Goal: Task Accomplishment & Management: Complete application form

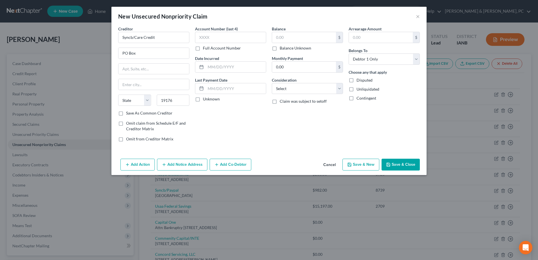
select select "0"
click at [285, 154] on div "Creditor * Syncb/Care Credit PO Box State AL AK AR AZ CA CO CT DE DC FL GA GU H…" at bounding box center [268, 91] width 315 height 131
click at [328, 167] on button "Cancel" at bounding box center [329, 164] width 21 height 11
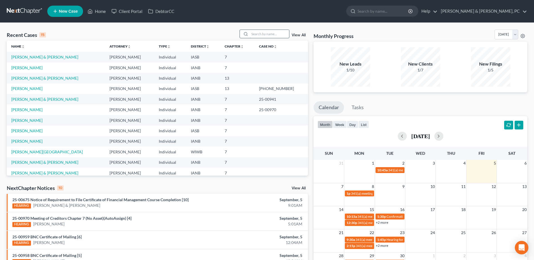
click at [272, 35] on input "search" at bounding box center [269, 34] width 39 height 8
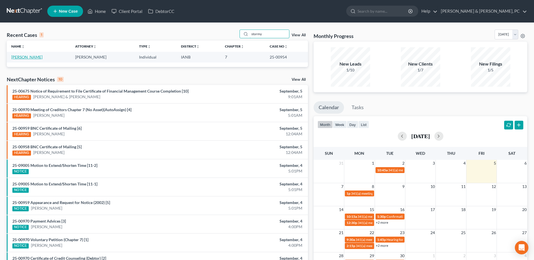
type input "stormy"
click at [36, 55] on link "[PERSON_NAME]" at bounding box center [26, 57] width 31 height 5
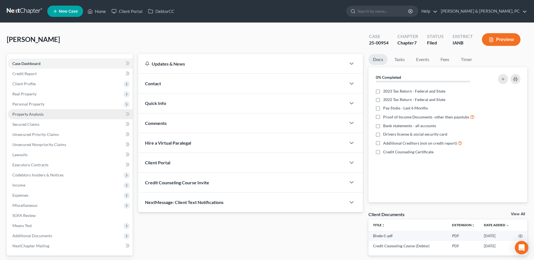
click at [51, 112] on link "Property Analysis" at bounding box center [70, 114] width 125 height 10
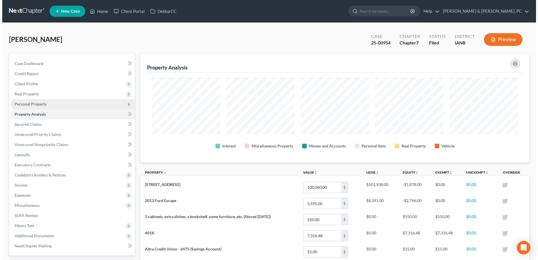
scroll to position [108, 389]
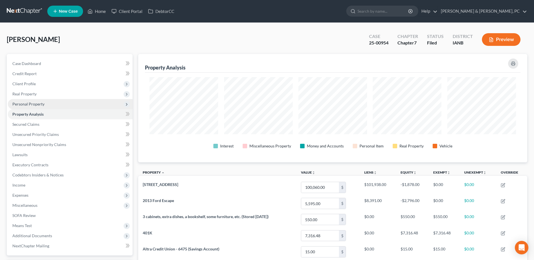
click at [50, 102] on span "Personal Property" at bounding box center [70, 104] width 125 height 10
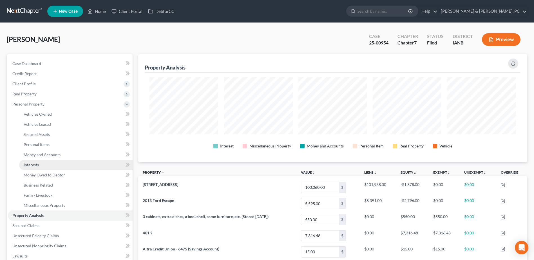
click at [46, 163] on link "Interests" at bounding box center [75, 165] width 113 height 10
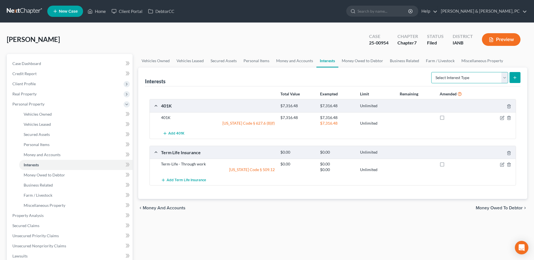
click at [473, 77] on select "Select Interest Type 401K (A/B: 21) Annuity (A/B: 23) Bond (A/B: 18) Education …" at bounding box center [469, 77] width 77 height 11
click at [488, 81] on select "Select Interest Type 401K (A/B: 21) Annuity (A/B: 23) Bond (A/B: 18) Education …" at bounding box center [469, 77] width 77 height 11
select select "whole_life_insurance"
click at [432, 72] on select "Select Interest Type 401K (A/B: 21) Annuity (A/B: 23) Bond (A/B: 18) Education …" at bounding box center [469, 77] width 77 height 11
click at [513, 77] on icon "submit" at bounding box center [514, 77] width 5 height 5
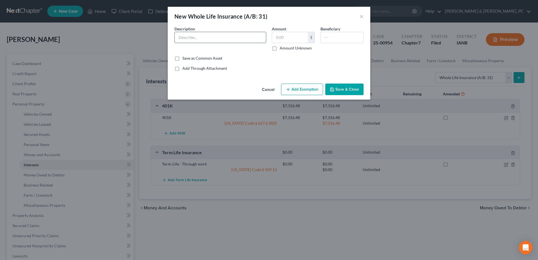
click at [234, 34] on input "text" at bounding box center [220, 37] width 91 height 11
paste input "TruStage Whole Life Insuranc"
type input "TruStage Whole Life Insurance"
click at [299, 39] on input "text" at bounding box center [290, 37] width 36 height 11
type input "1,556.85"
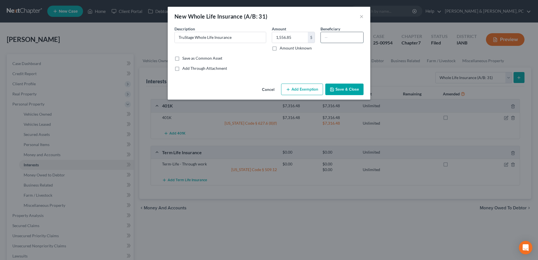
click at [338, 36] on input "text" at bounding box center [342, 37] width 42 height 11
paste input "Christopher Reese Radke-Schrader"
type input "Christopher Reese Radke-Schrader"
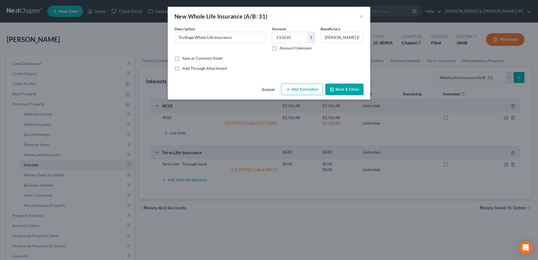
click at [298, 86] on button "Add Exemption" at bounding box center [302, 90] width 42 height 12
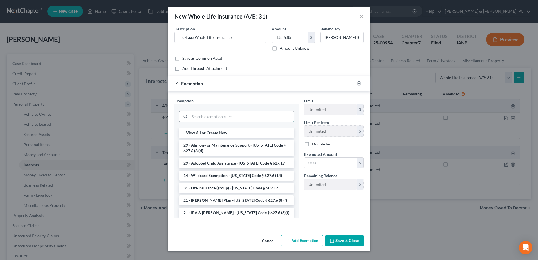
click at [240, 120] on input "search" at bounding box center [242, 116] width 104 height 11
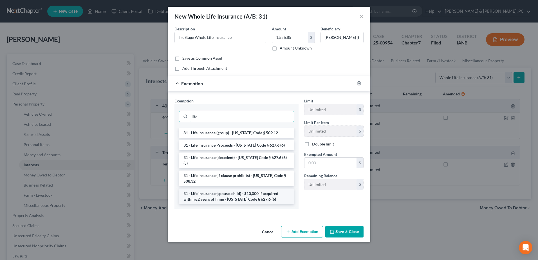
type input "life"
click at [226, 189] on li "31 - Life insurance (spouse, child) - $10,000 if acquired withing 2 years of fi…" at bounding box center [236, 197] width 115 height 16
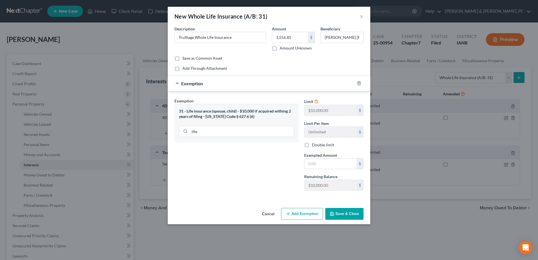
click at [266, 213] on button "Cancel" at bounding box center [267, 213] width 21 height 11
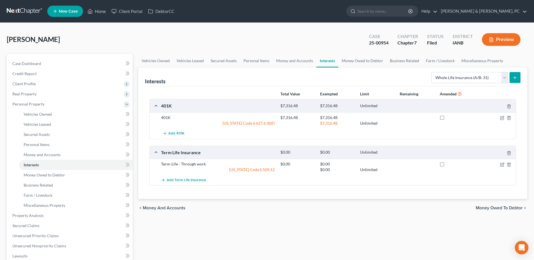
click at [515, 71] on div "Select Interest Type 401K (A/B: 21) Annuity (A/B: 23) Bond (A/B: 18) Education …" at bounding box center [474, 77] width 91 height 15
click at [516, 75] on icon "submit" at bounding box center [514, 77] width 5 height 5
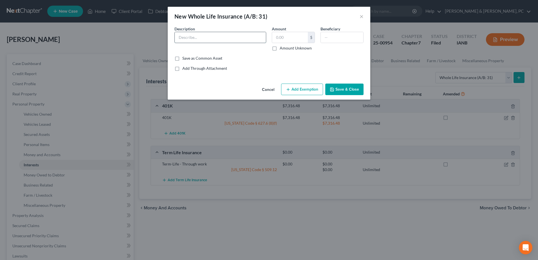
click at [216, 33] on input "text" at bounding box center [220, 37] width 91 height 11
paste input "Christopher Reese Radke-Schrader"
type input "Christopher Reese Radke-Schrader"
drag, startPoint x: 254, startPoint y: 37, endPoint x: 96, endPoint y: 39, distance: 158.4
click at [96, 39] on div "New Whole Life Insurance (A/B: 31) × An exemption set must first be selected fr…" at bounding box center [269, 130] width 538 height 260
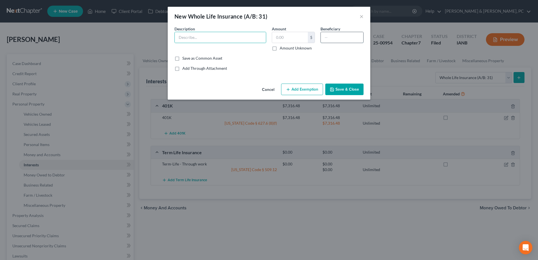
click at [335, 36] on input "text" at bounding box center [342, 37] width 42 height 11
paste input "Christopher Reese Radke-Schrader"
type input "Christopher Reese Radke-Schrader"
click at [262, 42] on div "Description *" at bounding box center [220, 38] width 97 height 25
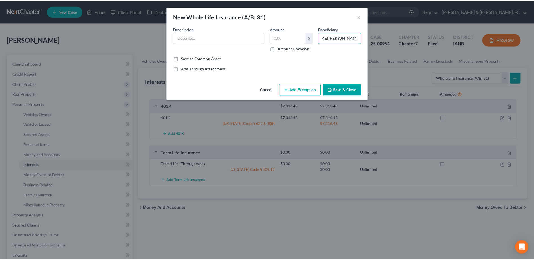
scroll to position [0, 0]
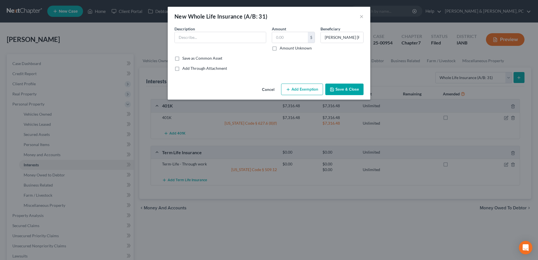
click at [232, 43] on div "Description *" at bounding box center [220, 38] width 97 height 25
click at [235, 41] on input "text" at bounding box center [220, 37] width 91 height 11
type input "TruStage Whole Life Insurance"
type input "1,556.85"
click at [299, 89] on button "Add Exemption" at bounding box center [302, 90] width 42 height 12
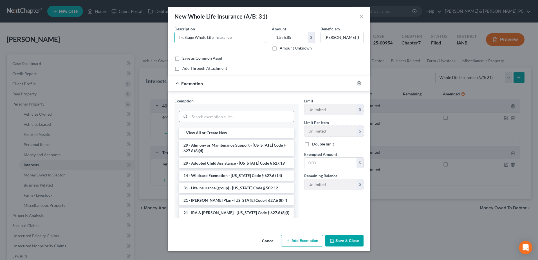
click at [264, 117] on input "search" at bounding box center [242, 116] width 104 height 11
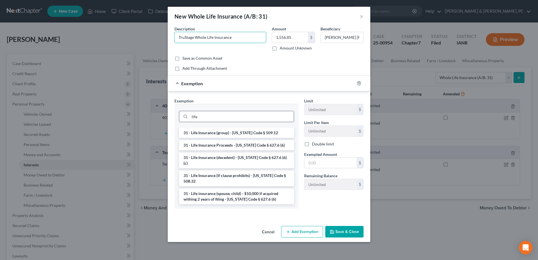
type input "life"
click at [275, 148] on li "31 - Life Insurance Proceeds - [US_STATE] Code § 627.6 (6)" at bounding box center [236, 145] width 115 height 10
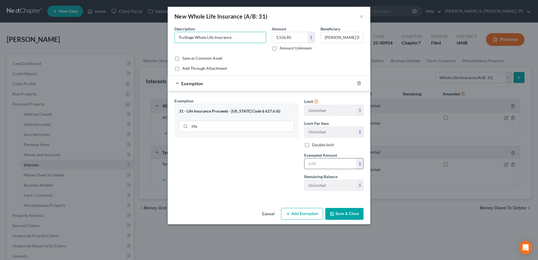
click at [320, 160] on input "text" at bounding box center [330, 163] width 52 height 11
type input "1,556.85"
click at [360, 217] on button "Save & Close" at bounding box center [344, 214] width 38 height 12
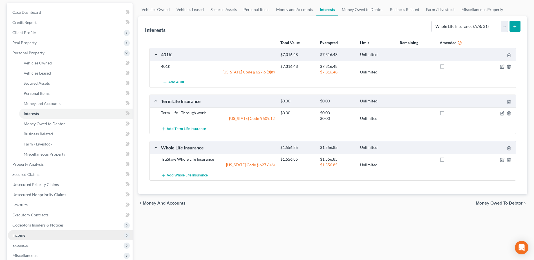
scroll to position [151, 0]
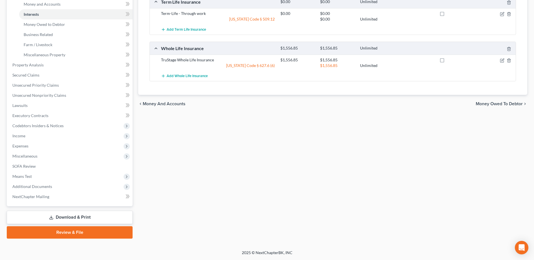
click at [69, 213] on link "Download & Print" at bounding box center [70, 217] width 126 height 13
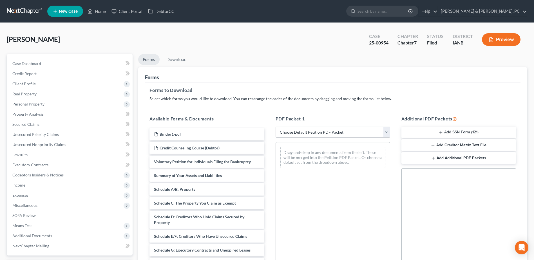
click at [327, 125] on div "PDF Packet 1 Choose Default Petition PDF Packet Complete Bankruptcy Petition (a…" at bounding box center [333, 206] width 126 height 191
click at [329, 131] on select "Choose Default Petition PDF Packet Complete Bankruptcy Petition (all forms and …" at bounding box center [332, 132] width 115 height 11
select select "2"
click at [275, 127] on select "Choose Default Petition PDF Packet Complete Bankruptcy Petition (all forms and …" at bounding box center [332, 132] width 115 height 11
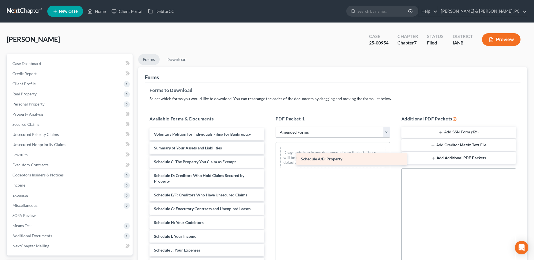
drag, startPoint x: 204, startPoint y: 166, endPoint x: 362, endPoint y: 161, distance: 157.9
click at [268, 161] on div "Schedule A/B: Property Voluntary Petition for Individuals Filing for Bankruptcy…" at bounding box center [207, 258] width 124 height 261
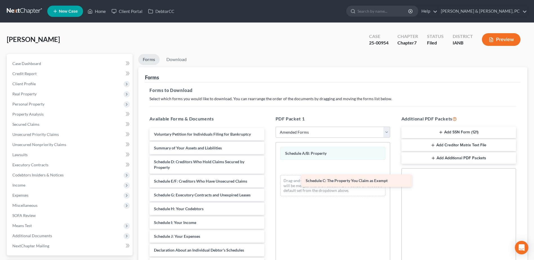
drag, startPoint x: 208, startPoint y: 164, endPoint x: 359, endPoint y: 183, distance: 152.8
click at [268, 183] on div "Schedule C: The Property You Claim as Exempt Voluntary Petition for Individuals…" at bounding box center [207, 251] width 124 height 247
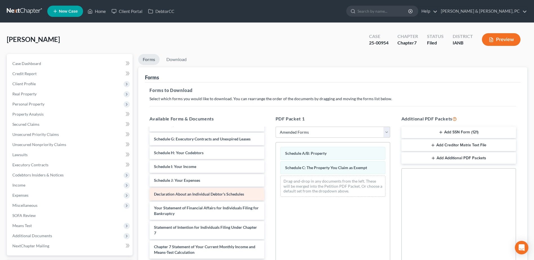
scroll to position [56, 0]
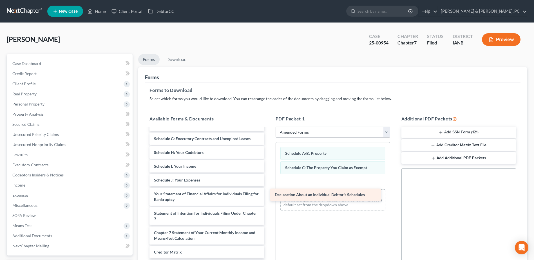
drag, startPoint x: 217, startPoint y: 194, endPoint x: 339, endPoint y: 191, distance: 122.1
click at [268, 191] on div "Declaration About an Individual Debtor's Schedules Voluntary Petition for Indiv…" at bounding box center [207, 189] width 124 height 234
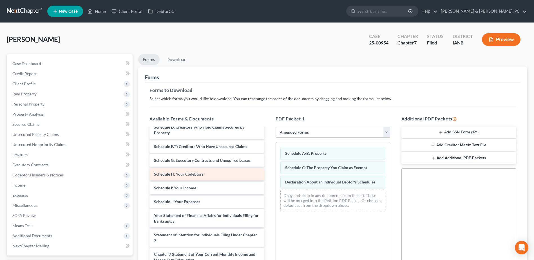
scroll to position [0, 0]
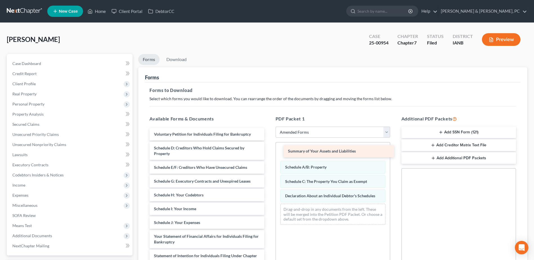
drag, startPoint x: 200, startPoint y: 145, endPoint x: 334, endPoint y: 148, distance: 134.0
click at [268, 148] on div "Summary of Your Assets and Liabilities Voluntary Petition for Individuals Filin…" at bounding box center [207, 238] width 124 height 220
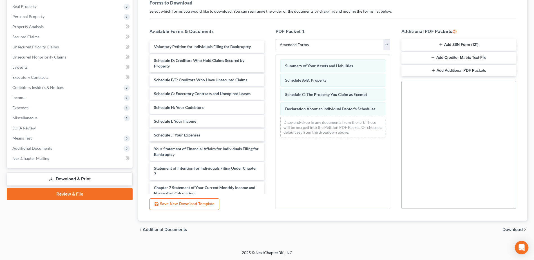
click at [511, 230] on span "Download" at bounding box center [512, 229] width 20 height 5
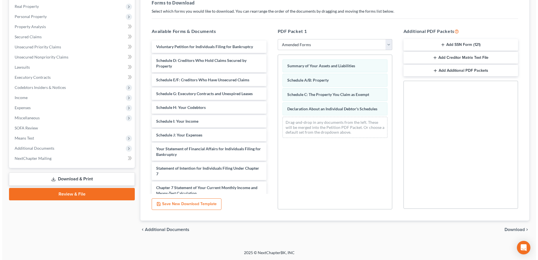
scroll to position [49, 0]
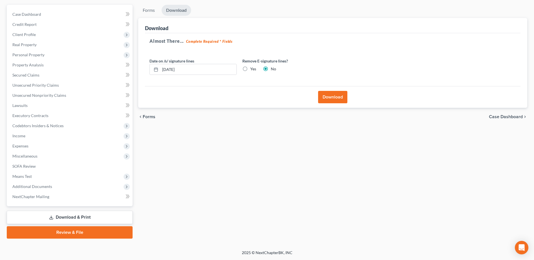
click at [323, 94] on button "Download" at bounding box center [332, 97] width 29 height 12
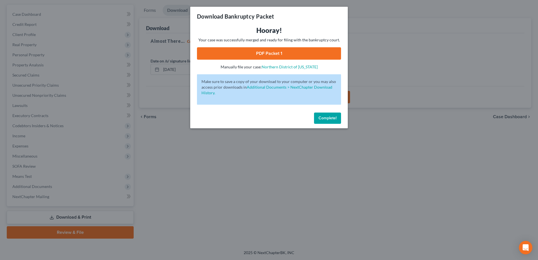
click at [296, 51] on link "PDF Packet 1" at bounding box center [269, 53] width 144 height 12
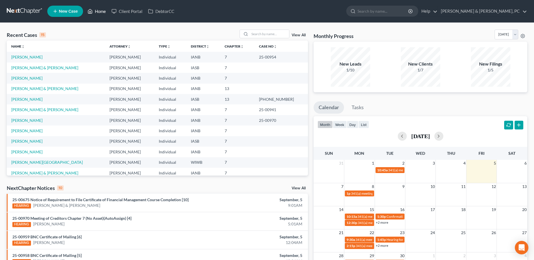
click at [95, 10] on link "Home" at bounding box center [97, 11] width 24 height 10
click at [23, 77] on link "[PERSON_NAME]" at bounding box center [26, 78] width 31 height 5
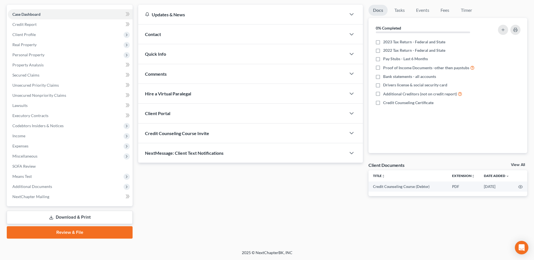
click at [92, 214] on link "Download & Print" at bounding box center [70, 217] width 126 height 13
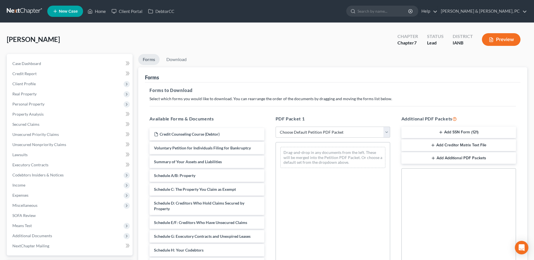
click at [317, 138] on div "PDF Packet 1 Choose Default Petition PDF Packet Complete Bankruptcy Petition (a…" at bounding box center [333, 206] width 126 height 191
click at [323, 130] on select "Choose Default Petition PDF Packet Complete Bankruptcy Petition (all forms and …" at bounding box center [332, 132] width 115 height 11
select select "0"
click at [275, 127] on select "Choose Default Petition PDF Packet Complete Bankruptcy Petition (all forms and …" at bounding box center [332, 132] width 115 height 11
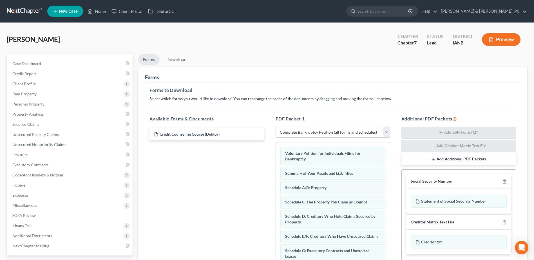
click at [501, 41] on button "Preview" at bounding box center [501, 39] width 39 height 13
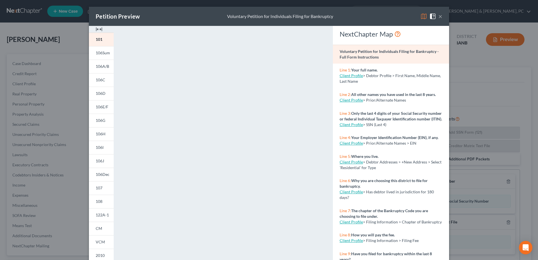
click at [438, 17] on button "×" at bounding box center [440, 16] width 4 height 7
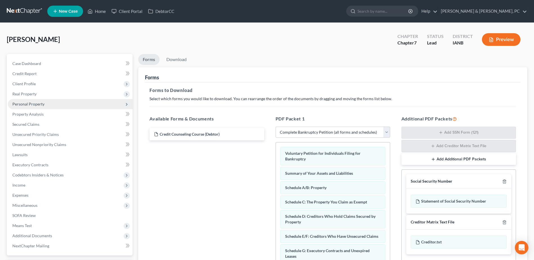
click at [32, 104] on span "Personal Property" at bounding box center [28, 104] width 32 height 5
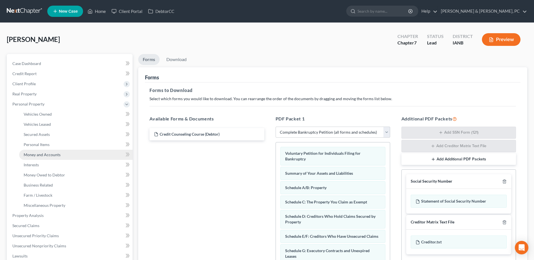
click at [33, 153] on span "Money and Accounts" at bounding box center [42, 154] width 37 height 5
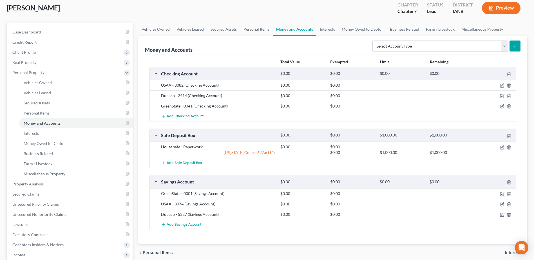
scroll to position [84, 0]
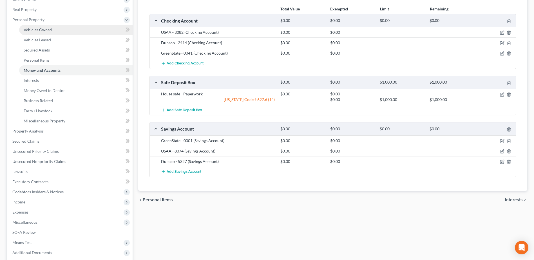
click at [53, 30] on link "Vehicles Owned" at bounding box center [75, 30] width 113 height 10
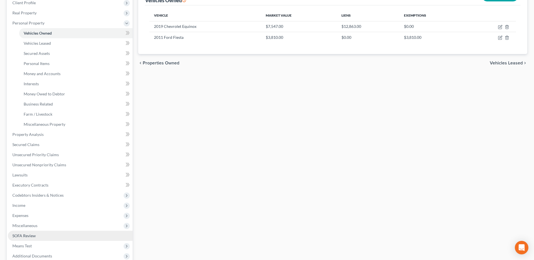
scroll to position [151, 0]
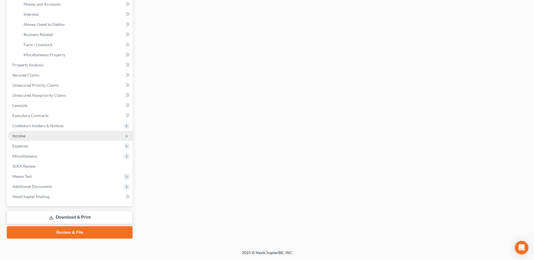
click at [38, 133] on span "Income" at bounding box center [70, 136] width 125 height 10
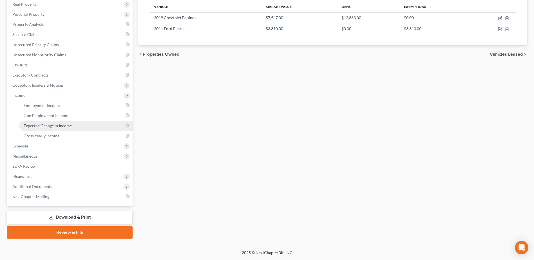
scroll to position [90, 0]
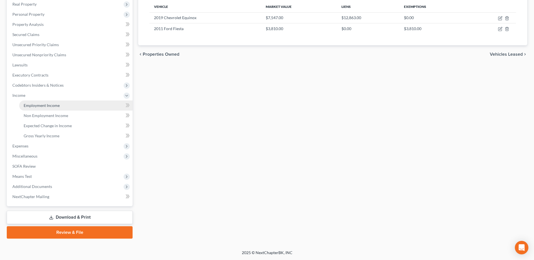
click at [47, 105] on span "Employment Income" at bounding box center [42, 105] width 36 height 5
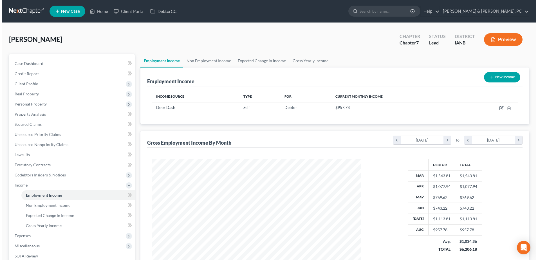
scroll to position [104, 220]
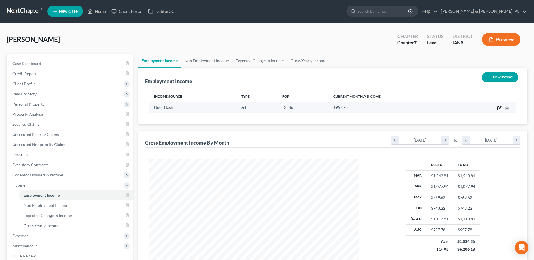
click at [500, 106] on icon "button" at bounding box center [499, 107] width 3 height 3
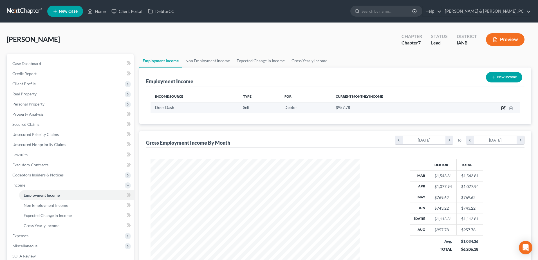
select select "1"
select select "0"
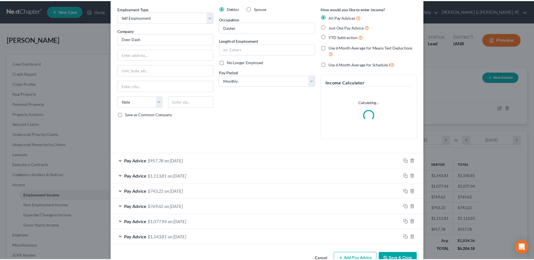
scroll to position [36, 0]
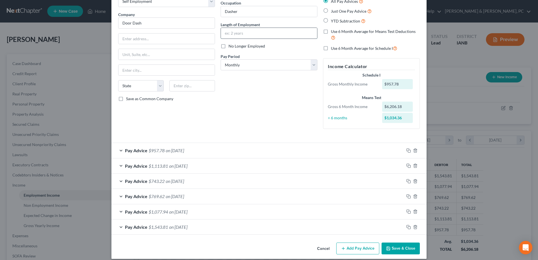
click at [245, 28] on input "text" at bounding box center [269, 33] width 96 height 11
type input "5 Years"
click at [393, 244] on button "Save & Close" at bounding box center [401, 249] width 38 height 12
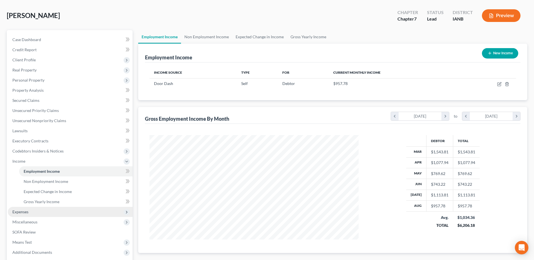
scroll to position [56, 0]
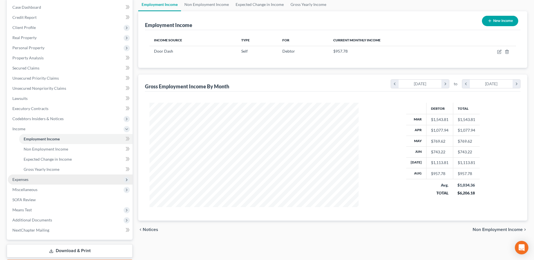
click at [28, 177] on span "Expenses" at bounding box center [20, 179] width 16 height 5
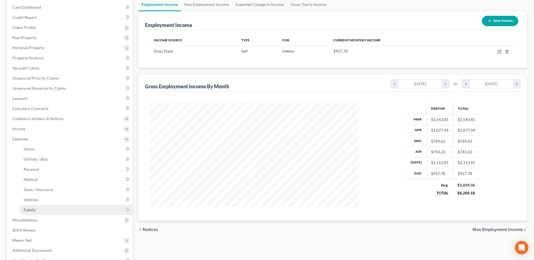
click at [41, 205] on link "Family" at bounding box center [75, 210] width 113 height 10
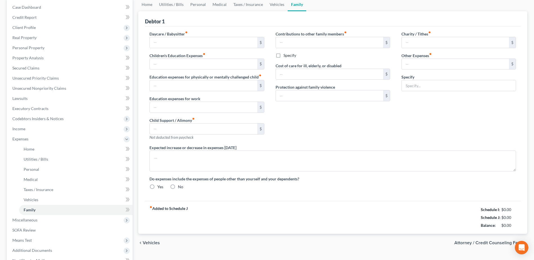
type input "0.00"
type input "200.00"
type input "0.00"
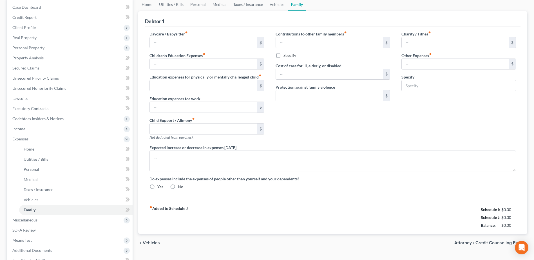
type input "60.00"
type input "160.00"
type input "0.00"
type input "10.00"
type input "0.00"
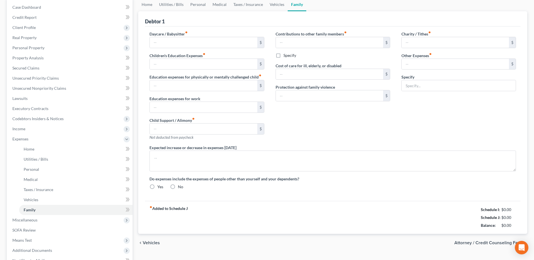
radio input "true"
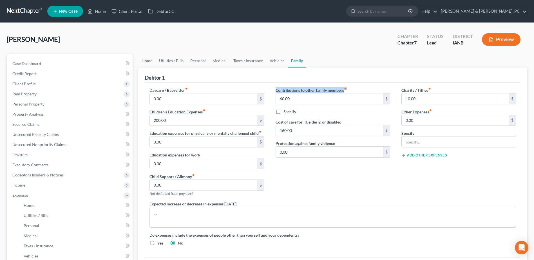
drag, startPoint x: 275, startPoint y: 91, endPoint x: 357, endPoint y: 91, distance: 82.7
click at [357, 91] on div "Contributions to other family members fiber_manual_record 60.00 $ Specify Cost …" at bounding box center [333, 144] width 126 height 114
copy label "Contributions to other family members fiber_manual_record"
click at [338, 177] on div "Contributions to other family members fiber_manual_record 60.00 $ Specify Cost …" at bounding box center [333, 144] width 126 height 114
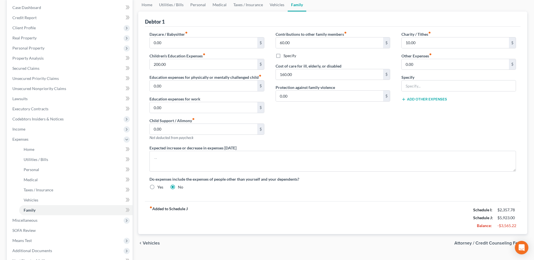
scroll to position [56, 0]
click at [286, 53] on label "Specify" at bounding box center [289, 56] width 13 height 6
click at [286, 53] on input "Specify" at bounding box center [288, 55] width 4 height 4
checkbox input "true"
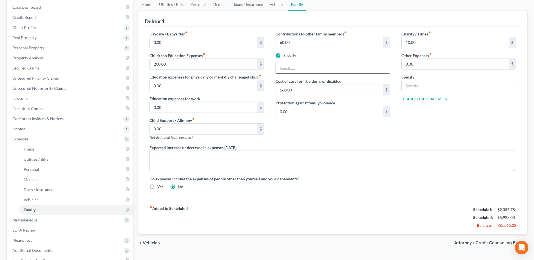
click at [286, 69] on input "text" at bounding box center [333, 68] width 114 height 11
type input "Helps Nephew"
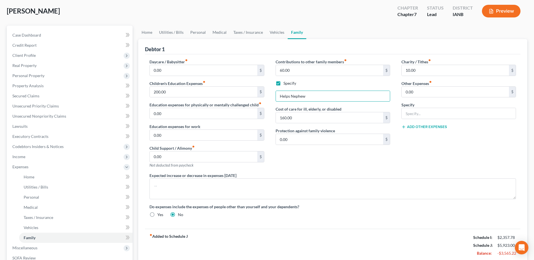
scroll to position [28, 0]
drag, startPoint x: 318, startPoint y: 101, endPoint x: 267, endPoint y: 95, distance: 51.5
click at [267, 95] on div "Daycare / Babysitter fiber_manual_record 0.00 $ Children's Education Expenses f…" at bounding box center [333, 140] width 378 height 163
paste input "Monthly support for nephew (wheelchair-bound)"
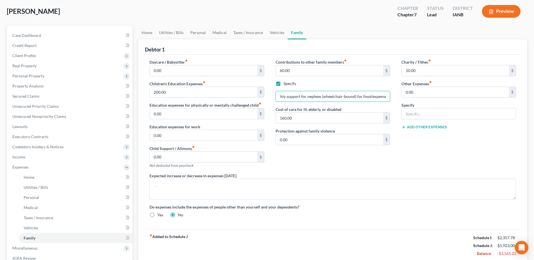
type input "Monthly support for nephew (wheelchair-bound) for food/expenses"
click at [309, 145] on div "Contributions to other family members fiber_manual_record 60.00 $ Specify Month…" at bounding box center [333, 116] width 126 height 114
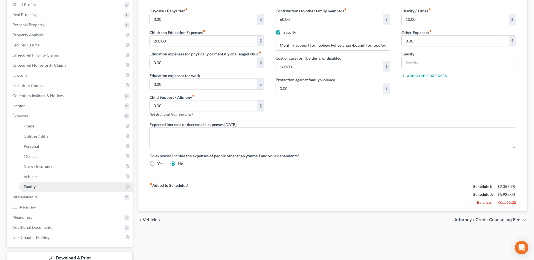
scroll to position [84, 0]
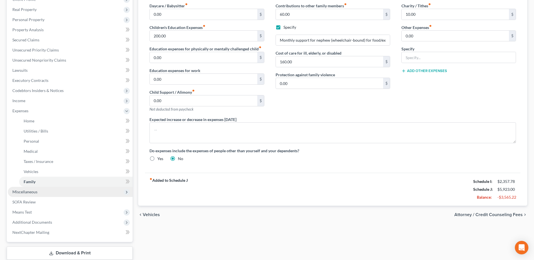
click at [45, 194] on span "Miscellaneous" at bounding box center [70, 192] width 125 height 10
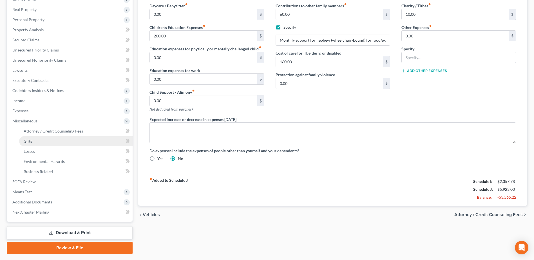
click at [42, 140] on link "Gifts" at bounding box center [75, 141] width 113 height 10
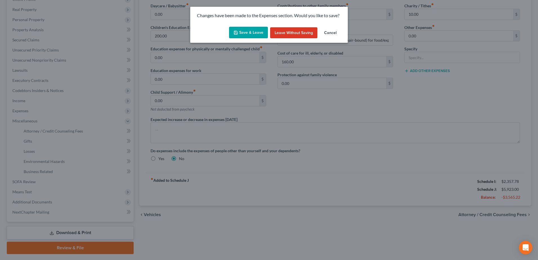
click at [235, 35] on icon "button" at bounding box center [236, 32] width 5 height 5
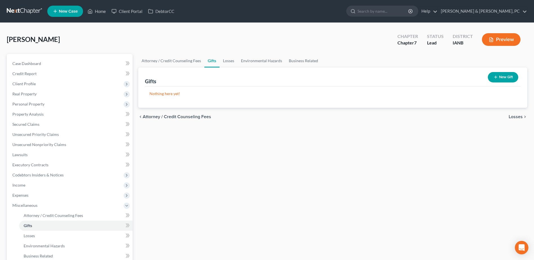
click at [492, 78] on button "New Gift" at bounding box center [503, 77] width 30 height 10
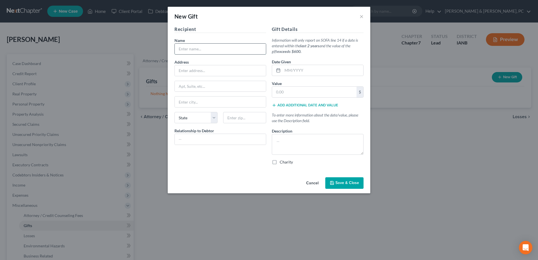
click at [187, 45] on input "text" at bounding box center [220, 49] width 91 height 11
paste input "Various nieces and nephews"
type input "Various nieces and nephews"
click at [226, 140] on input "text" at bounding box center [220, 139] width 91 height 11
paste input "Nieces and nephews"
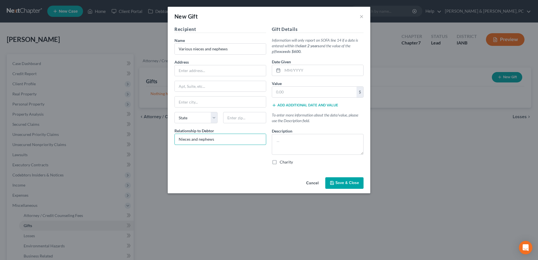
type input "Nieces and nephews"
click at [305, 68] on input "text" at bounding box center [322, 70] width 81 height 11
paste input "09/2024 – 09/2025"
type input "09/2024 – 09/2025"
click at [296, 90] on input "text" at bounding box center [314, 92] width 84 height 11
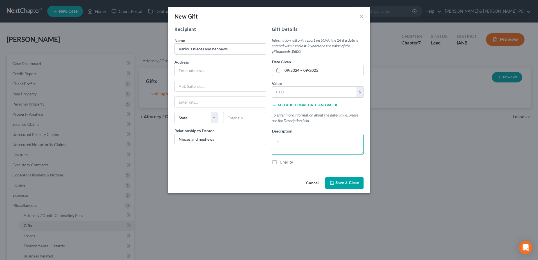
paste textarea "Occasional gifts and outings (cash, food, activities, etc.) provided on a recur…"
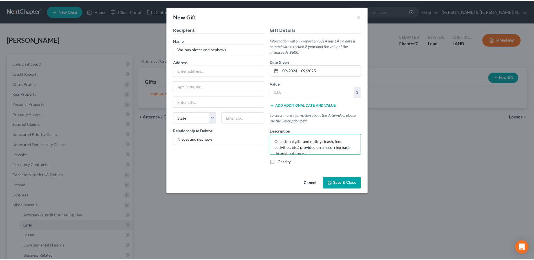
scroll to position [1, 0]
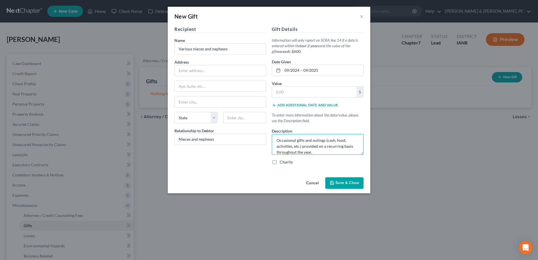
click at [278, 142] on textarea "Occasional gifts and outings (cash, food, activities, etc.) provided on a recur…" at bounding box center [318, 144] width 92 height 21
type textarea "Occasional gifts and outings (cash, food, activities, etc.) provided on a recur…"
click at [302, 92] on input "text" at bounding box center [314, 92] width 84 height 11
type input "1,000"
click at [315, 149] on textarea "Occasional gifts and outings (cash, food, activities, etc.) provided on a recur…" at bounding box center [318, 144] width 92 height 21
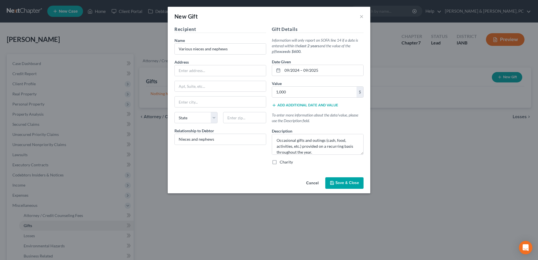
click at [347, 184] on span "Save & Close" at bounding box center [347, 183] width 24 height 5
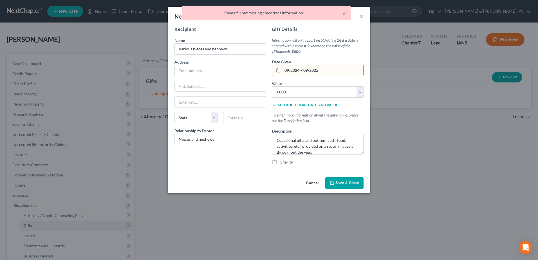
click at [330, 73] on input "09/2024 – 09/2025" at bounding box center [322, 70] width 81 height 11
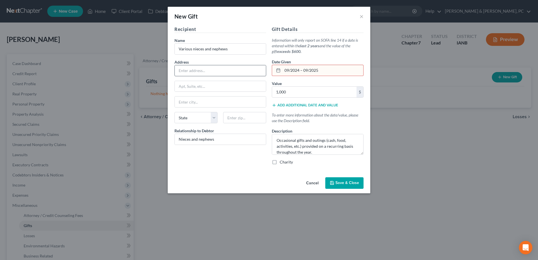
drag, startPoint x: 337, startPoint y: 71, endPoint x: 246, endPoint y: 70, distance: 91.7
click at [246, 70] on div "Recipient Name * Various nieces and nephews Address Apt, Suite, etc State State…" at bounding box center [269, 97] width 195 height 143
click at [357, 182] on span "Save & Close" at bounding box center [347, 183] width 24 height 5
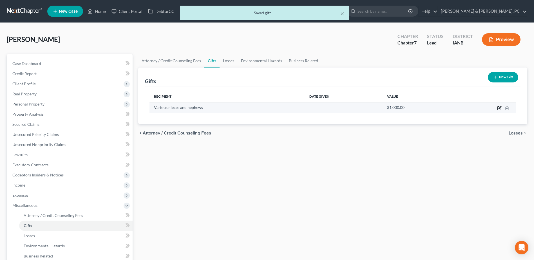
click at [498, 107] on icon "button" at bounding box center [499, 108] width 5 height 5
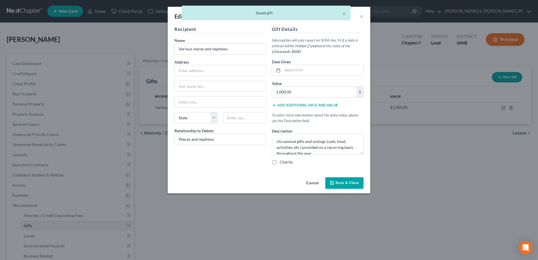
click at [347, 184] on span "Save & Close" at bounding box center [347, 183] width 24 height 5
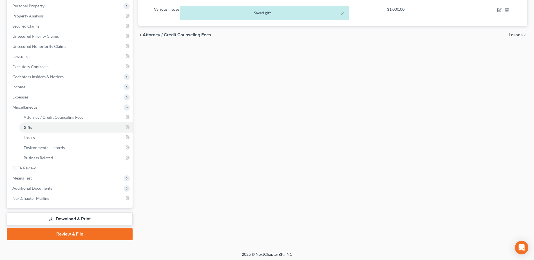
scroll to position [100, 0]
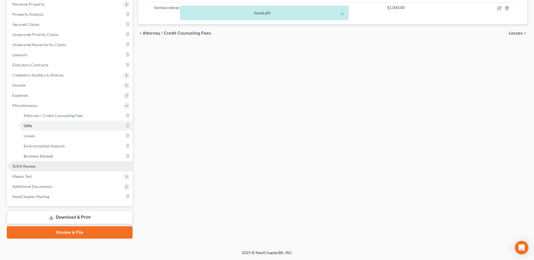
click at [35, 164] on span "SOFA Review" at bounding box center [23, 166] width 23 height 5
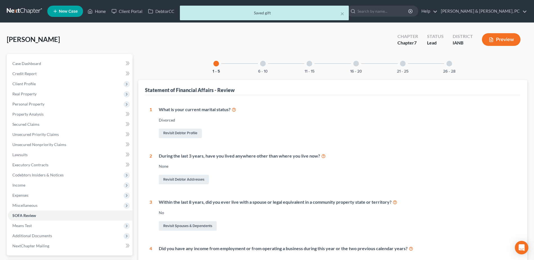
click at [402, 61] on div at bounding box center [403, 64] width 6 height 6
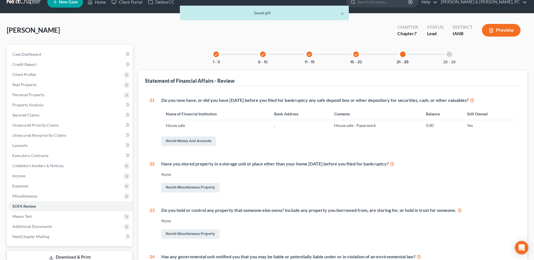
scroll to position [1, 0]
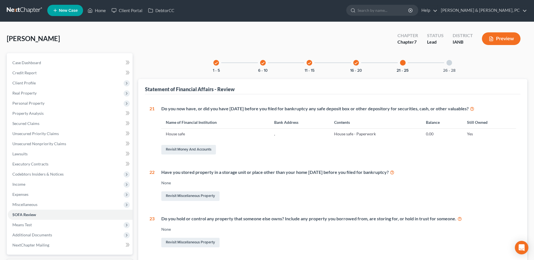
click at [359, 68] on div "check 16 - 20" at bounding box center [355, 62] width 19 height 19
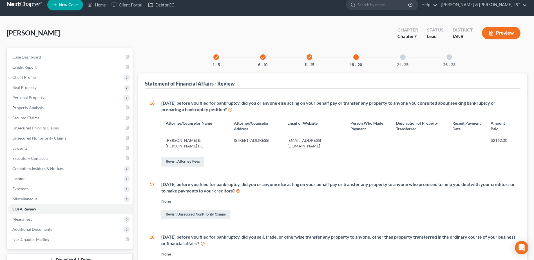
scroll to position [3, 0]
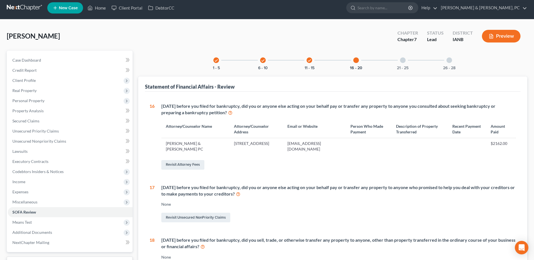
click at [312, 62] on div "check 11 - 15" at bounding box center [309, 60] width 19 height 19
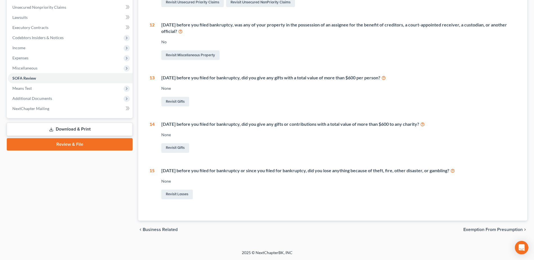
scroll to position [0, 0]
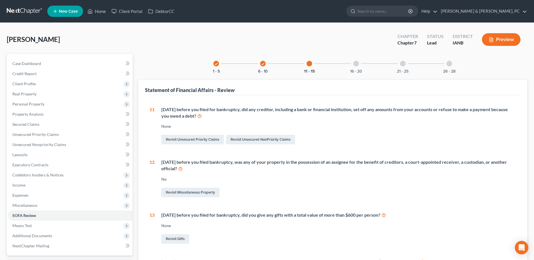
click at [452, 64] on div "26 - 28" at bounding box center [448, 63] width 19 height 19
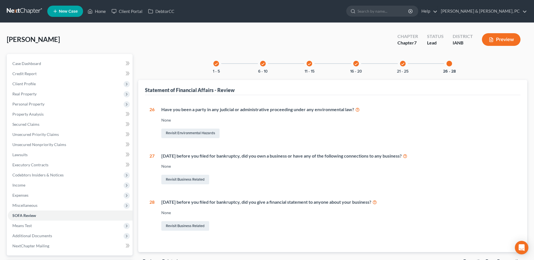
click at [312, 68] on div "check 11 - 15" at bounding box center [309, 63] width 19 height 19
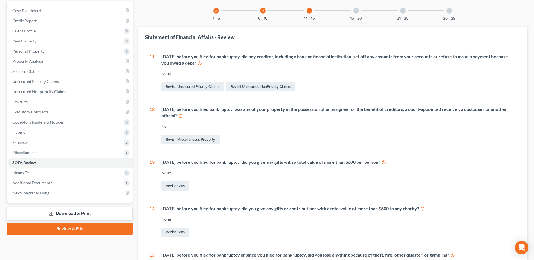
scroll to position [81, 0]
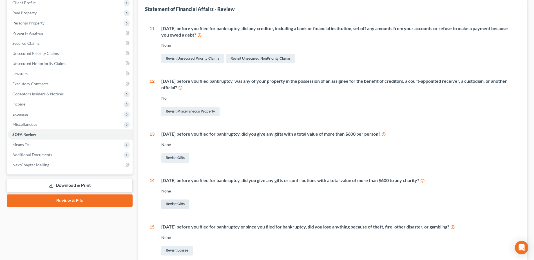
click at [180, 205] on link "Revisit Gifts" at bounding box center [175, 204] width 28 height 10
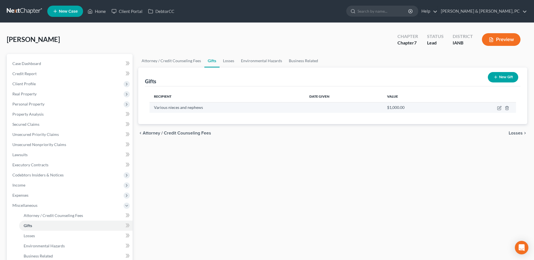
click at [495, 108] on td at bounding box center [484, 107] width 62 height 11
click at [498, 107] on icon "button" at bounding box center [498, 108] width 3 height 3
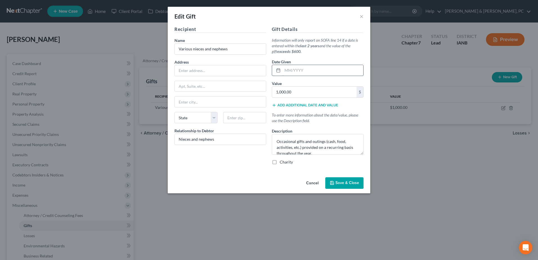
click at [315, 75] on input "text" at bounding box center [322, 70] width 81 height 11
type input "09/2025"
click at [356, 186] on button "Save & Close" at bounding box center [344, 183] width 38 height 12
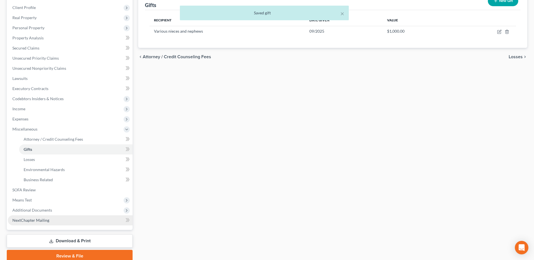
scroll to position [100, 0]
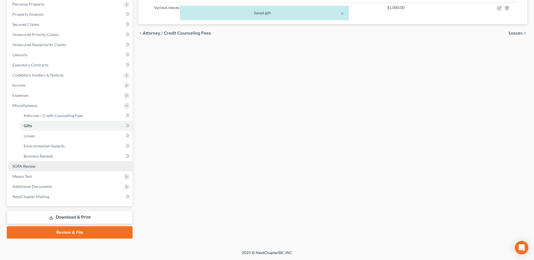
click at [43, 166] on link "SOFA Review" at bounding box center [70, 166] width 125 height 10
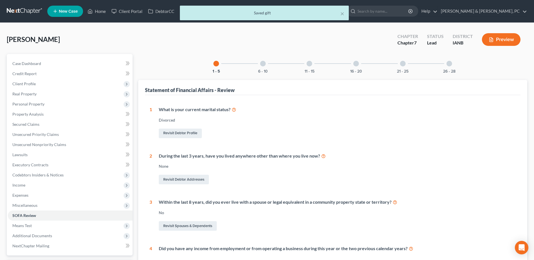
click at [354, 67] on div "16 - 20" at bounding box center [355, 63] width 19 height 19
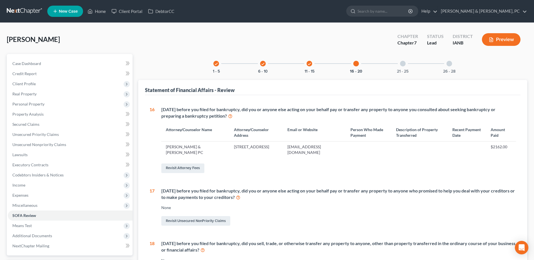
click at [401, 66] on div at bounding box center [403, 64] width 6 height 6
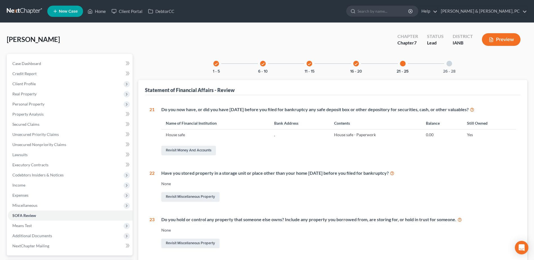
click at [313, 68] on div "check 11 - 15" at bounding box center [309, 63] width 19 height 19
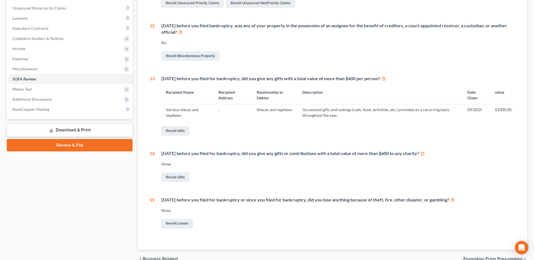
scroll to position [141, 0]
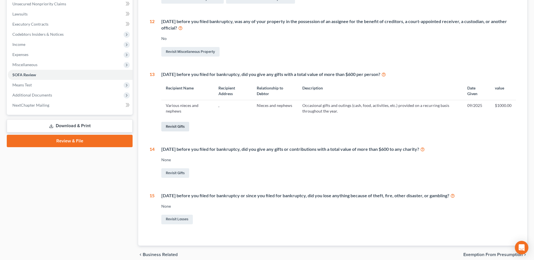
click at [178, 128] on link "Revisit Gifts" at bounding box center [175, 127] width 28 height 10
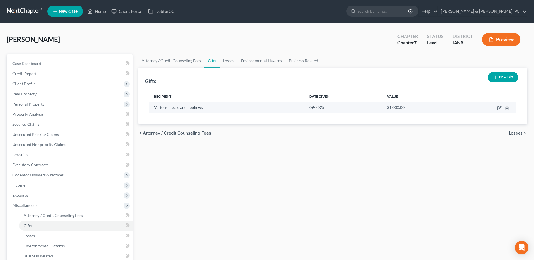
click at [498, 105] on td at bounding box center [484, 107] width 62 height 11
click at [499, 109] on icon "button" at bounding box center [499, 108] width 5 height 5
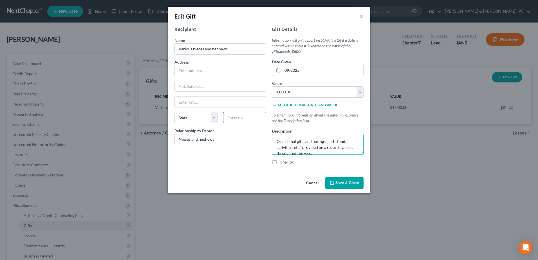
drag, startPoint x: 320, startPoint y: 152, endPoint x: 257, endPoint y: 122, distance: 70.6
click at [257, 122] on div "Recipient Name * Various nieces and nephews Address Apt, Suite, etc State State…" at bounding box center [269, 97] width 195 height 143
paste textarea "past 12 months"
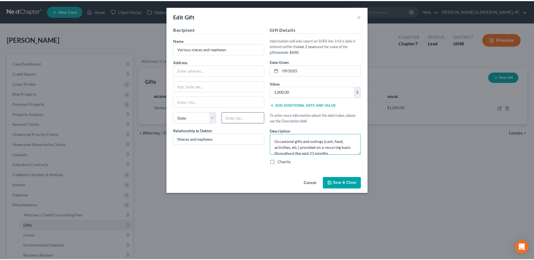
scroll to position [1, 0]
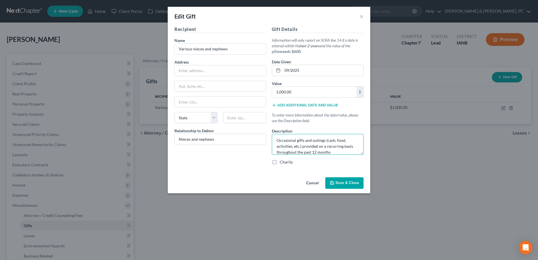
type textarea "Occasional gifts and outings (cash, food, activities, etc.) provided on a recur…"
click at [337, 180] on button "Save & Close" at bounding box center [344, 183] width 38 height 12
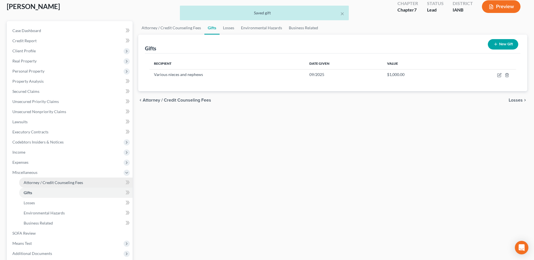
scroll to position [84, 0]
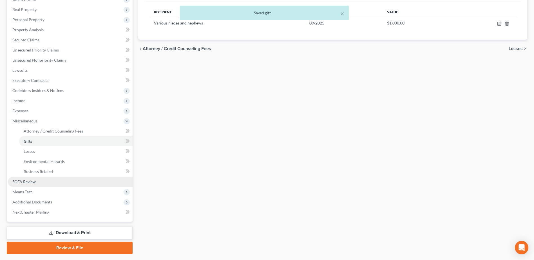
click at [31, 183] on span "SOFA Review" at bounding box center [23, 181] width 23 height 5
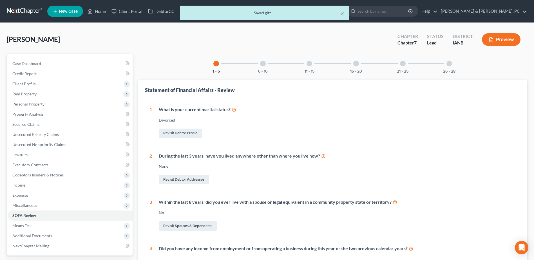
click at [354, 66] on div at bounding box center [356, 64] width 6 height 6
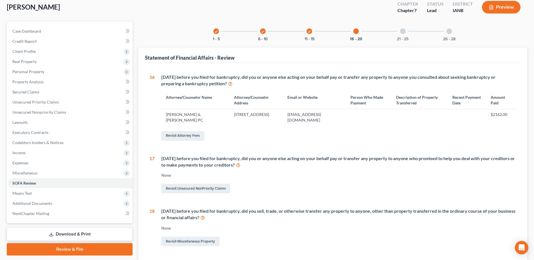
scroll to position [28, 0]
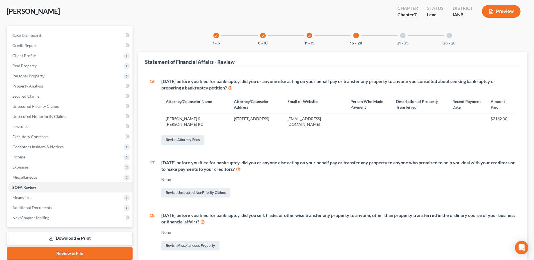
click at [317, 40] on div "check 11 - 15" at bounding box center [309, 35] width 19 height 19
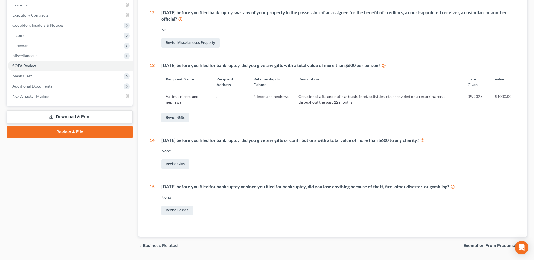
scroll to position [138, 0]
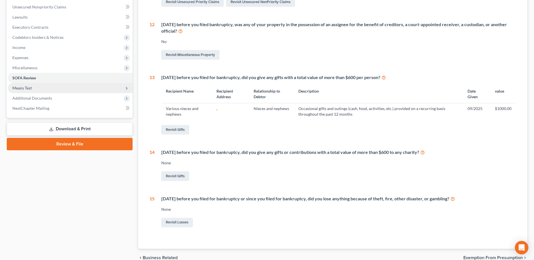
click at [46, 84] on span "Means Test" at bounding box center [70, 88] width 125 height 10
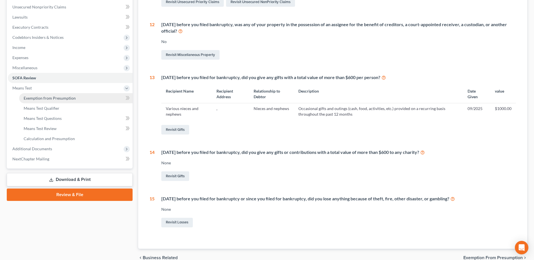
click at [45, 97] on span "Exemption from Presumption" at bounding box center [50, 98] width 52 height 5
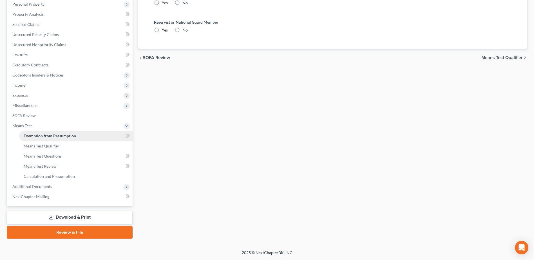
scroll to position [100, 0]
radio input "true"
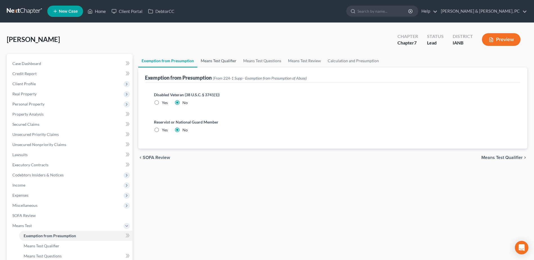
click at [221, 59] on link "Means Test Qualifier" at bounding box center [218, 61] width 42 height 14
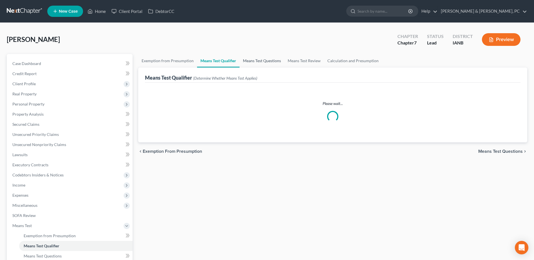
click at [259, 57] on link "Means Test Questions" at bounding box center [261, 61] width 45 height 14
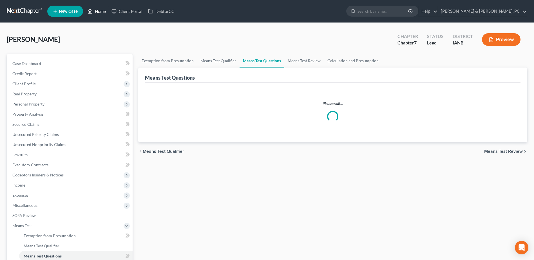
click at [101, 12] on link "Home" at bounding box center [97, 11] width 24 height 10
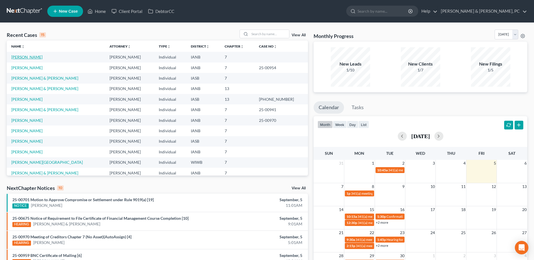
click at [15, 55] on link "[PERSON_NAME]" at bounding box center [26, 57] width 31 height 5
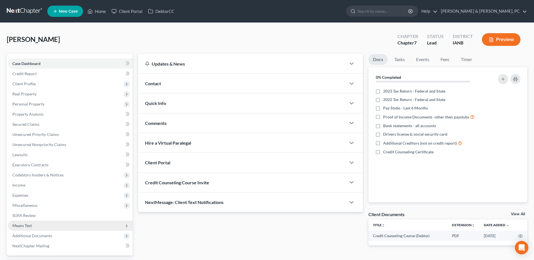
click at [32, 229] on span "Means Test" at bounding box center [70, 226] width 125 height 10
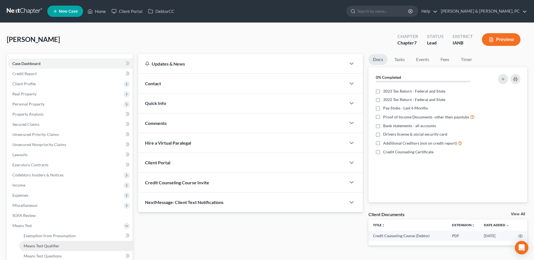
click at [35, 243] on span "Means Test Qualifier" at bounding box center [42, 245] width 36 height 5
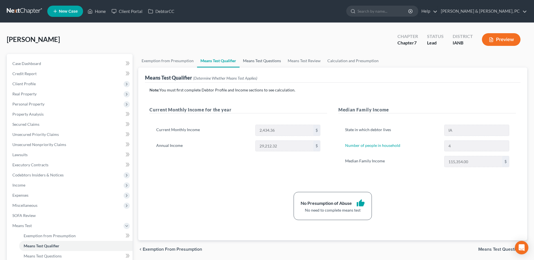
click at [257, 57] on link "Means Test Questions" at bounding box center [261, 61] width 45 height 14
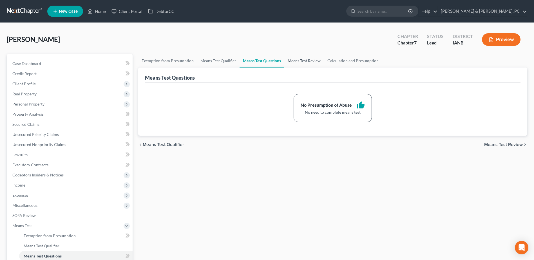
click at [299, 60] on link "Means Test Review" at bounding box center [304, 61] width 40 height 14
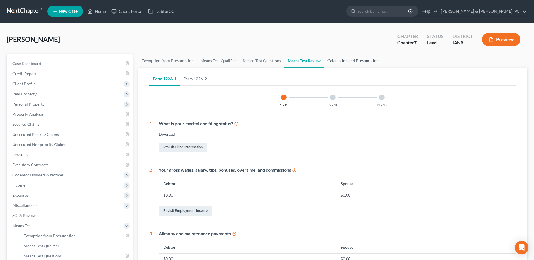
click at [341, 59] on link "Calculation and Presumption" at bounding box center [353, 61] width 58 height 14
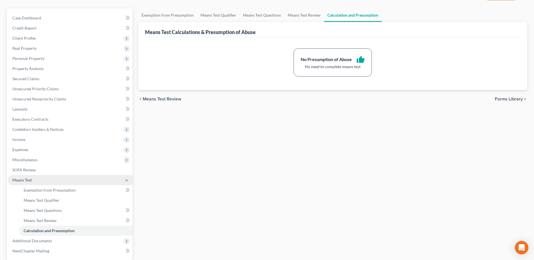
scroll to position [56, 0]
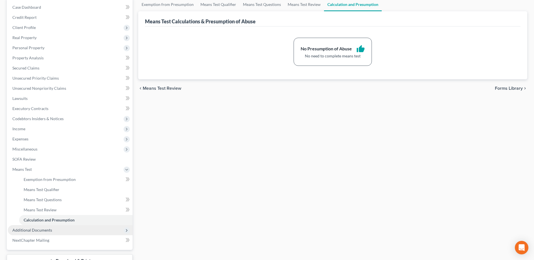
click at [48, 226] on span "Additional Documents" at bounding box center [70, 230] width 125 height 10
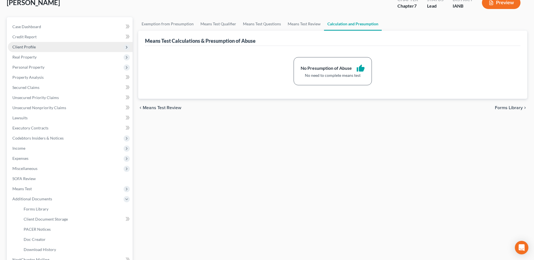
scroll to position [0, 0]
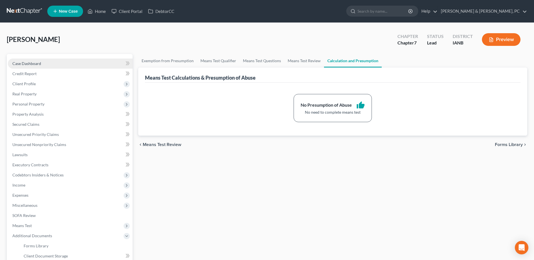
click at [29, 64] on span "Case Dashboard" at bounding box center [26, 63] width 29 height 5
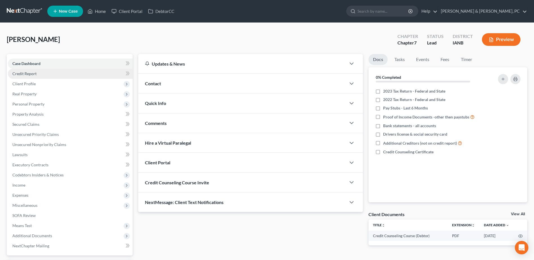
click at [91, 75] on link "Credit Report" at bounding box center [70, 74] width 125 height 10
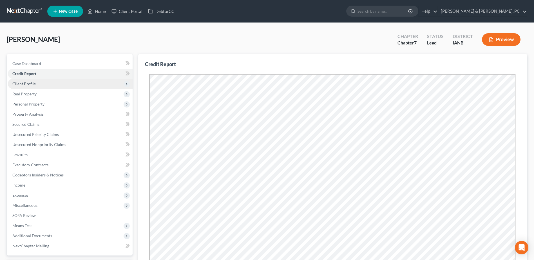
click at [71, 84] on span "Client Profile" at bounding box center [70, 84] width 125 height 10
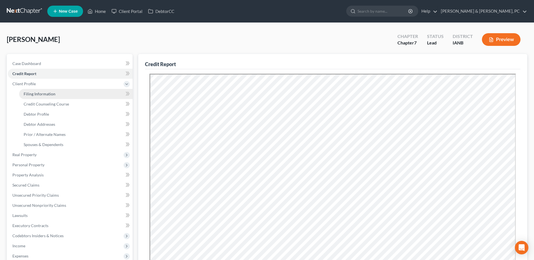
click at [67, 91] on link "Filing Information" at bounding box center [75, 94] width 113 height 10
select select "1"
select select "0"
select select "16"
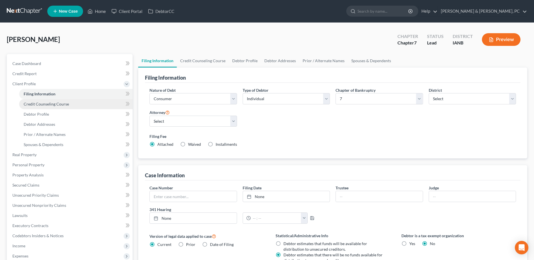
click at [73, 104] on link "Credit Counseling Course" at bounding box center [75, 104] width 113 height 10
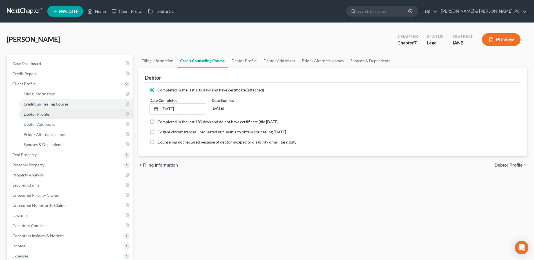
click at [73, 111] on link "Debtor Profile" at bounding box center [75, 114] width 113 height 10
select select "3"
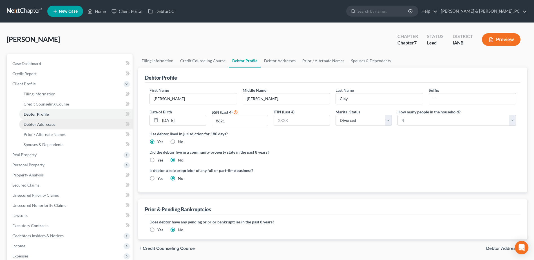
click at [72, 123] on link "Debtor Addresses" at bounding box center [75, 124] width 113 height 10
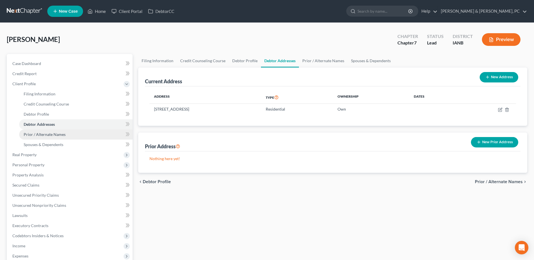
click at [75, 132] on link "Prior / Alternate Names" at bounding box center [75, 134] width 113 height 10
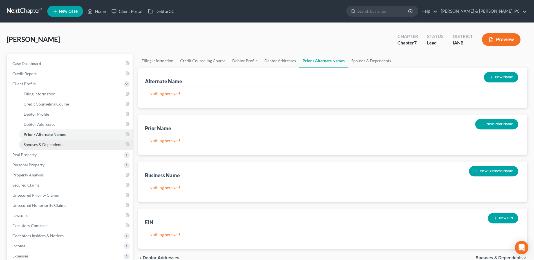
click at [74, 142] on link "Spouses & Dependents" at bounding box center [75, 145] width 113 height 10
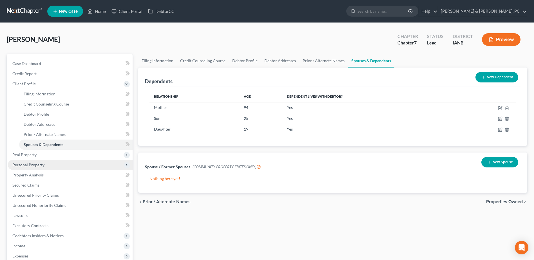
click at [70, 161] on span "Personal Property" at bounding box center [70, 165] width 125 height 10
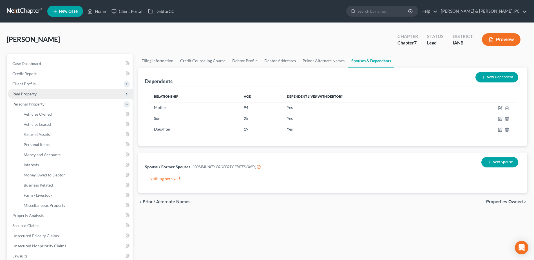
click at [59, 95] on span "Real Property" at bounding box center [70, 94] width 125 height 10
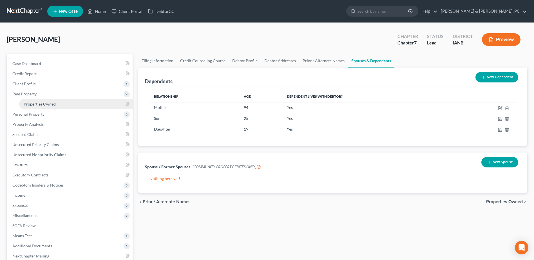
click at [55, 105] on span "Properties Owned" at bounding box center [40, 104] width 32 height 5
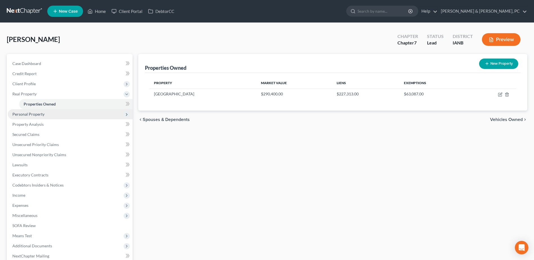
click at [53, 116] on span "Personal Property" at bounding box center [70, 114] width 125 height 10
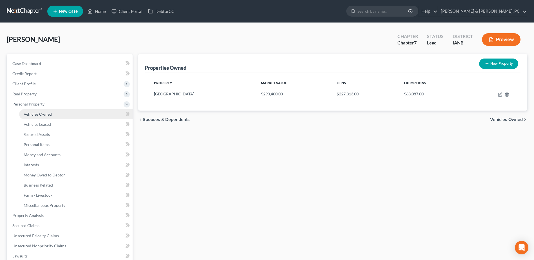
click at [56, 114] on link "Vehicles Owned" at bounding box center [75, 114] width 113 height 10
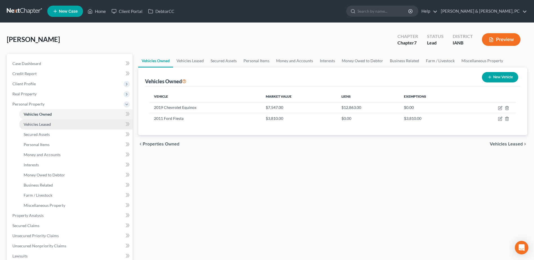
click at [51, 125] on link "Vehicles Leased" at bounding box center [75, 124] width 113 height 10
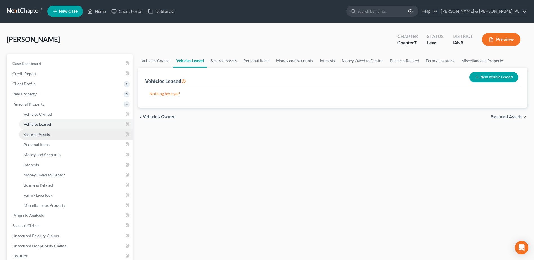
click at [44, 136] on span "Secured Assets" at bounding box center [37, 134] width 26 height 5
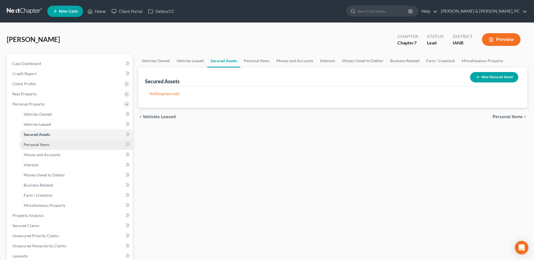
click at [42, 143] on span "Personal Items" at bounding box center [37, 144] width 26 height 5
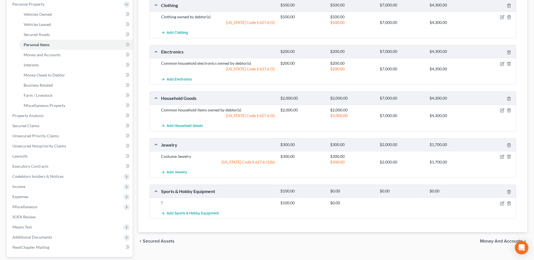
scroll to position [113, 0]
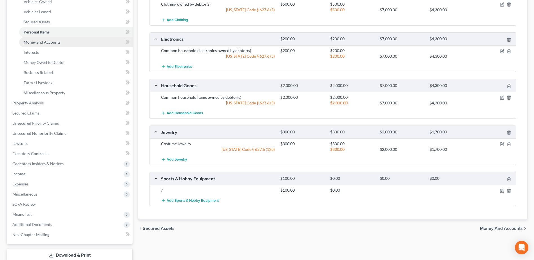
click at [63, 40] on link "Money and Accounts" at bounding box center [75, 42] width 113 height 10
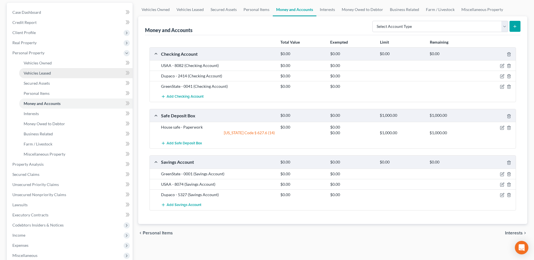
scroll to position [84, 0]
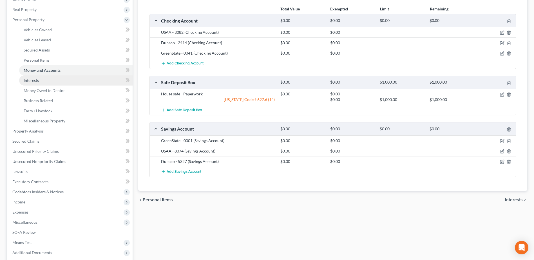
click at [39, 78] on link "Interests" at bounding box center [75, 80] width 113 height 10
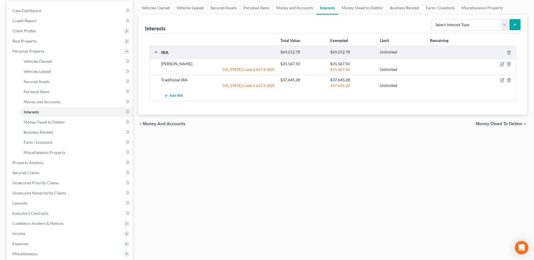
scroll to position [56, 0]
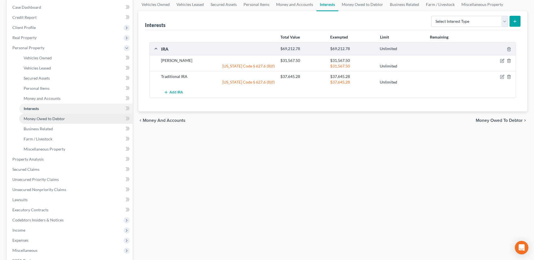
click at [82, 117] on link "Money Owed to Debtor" at bounding box center [75, 119] width 113 height 10
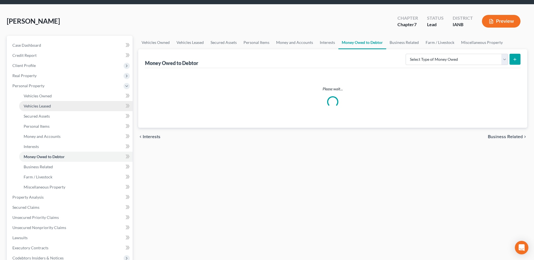
scroll to position [28, 0]
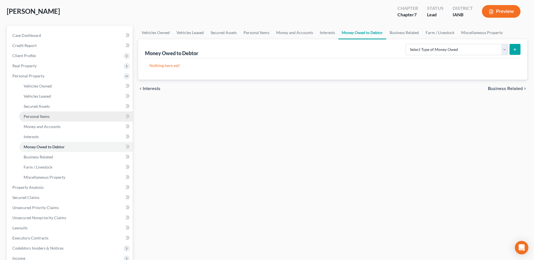
click at [70, 119] on link "Personal Items" at bounding box center [75, 116] width 113 height 10
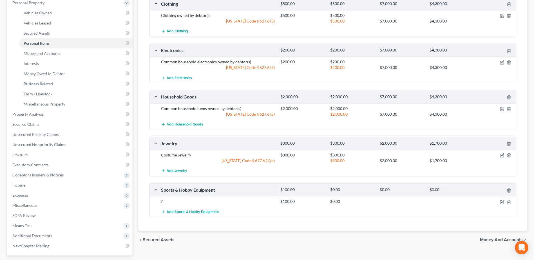
scroll to position [141, 0]
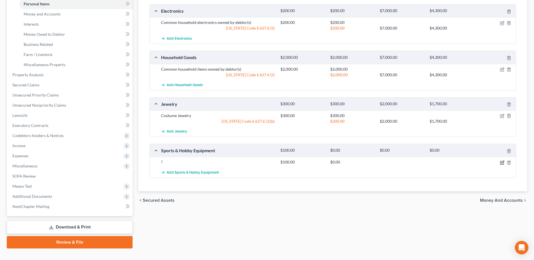
click at [501, 164] on icon "button" at bounding box center [501, 162] width 3 height 3
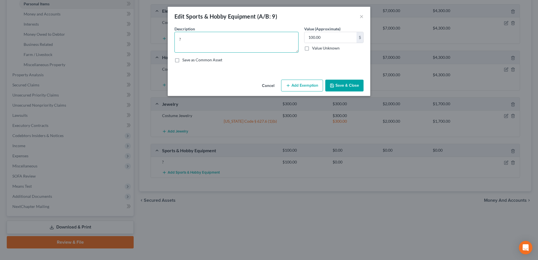
drag, startPoint x: 243, startPoint y: 43, endPoint x: 175, endPoint y: 44, distance: 67.8
click at [175, 44] on textarea "?" at bounding box center [236, 42] width 124 height 21
paste textarea "One Basketball a football two tennis rackets, (older tennis rackets) two pickle…"
type textarea "One Basketball a football two tennis rackets, (older tennis rackets) two pickle…"
drag, startPoint x: 292, startPoint y: 45, endPoint x: 165, endPoint y: 32, distance: 127.3
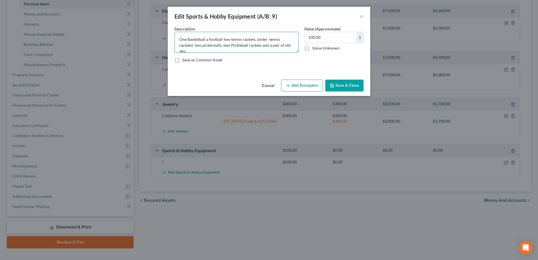
click at [165, 32] on div "Edit Sports & Hobby Equipment (A/B: 9) × An exemption set must first be selecte…" at bounding box center [269, 130] width 538 height 260
paste textarea "“One basketball, one football, two older tennis rackets, two pickleballs with t…"
click at [182, 40] on textarea "“One basketball, one football, two older tennis rackets, two pickleballs with t…" at bounding box center [236, 42] width 124 height 21
type textarea "One basketball, one football, two older tennis rackets, two pickleballs with tw…"
click at [344, 85] on button "Save & Close" at bounding box center [344, 86] width 38 height 12
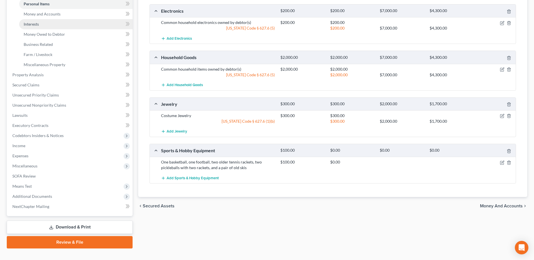
click at [47, 24] on link "Interests" at bounding box center [75, 24] width 113 height 10
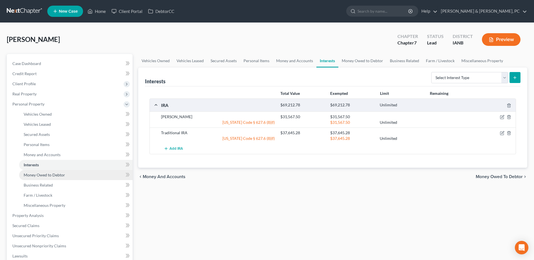
click at [73, 175] on link "Money Owed to Debtor" at bounding box center [75, 175] width 113 height 10
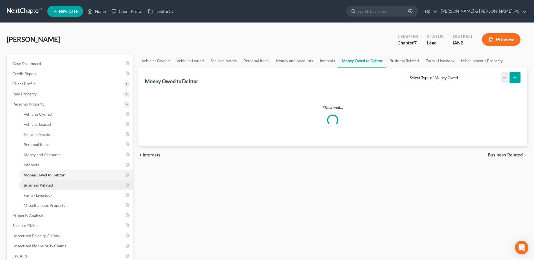
click at [68, 184] on link "Business Related" at bounding box center [75, 185] width 113 height 10
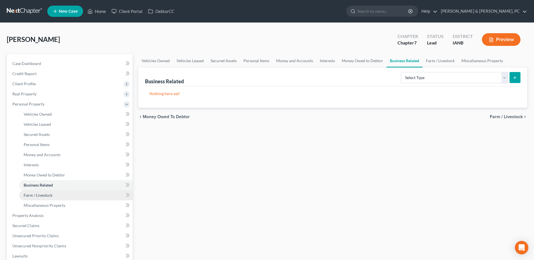
click at [65, 192] on link "Farm / Livestock" at bounding box center [75, 195] width 113 height 10
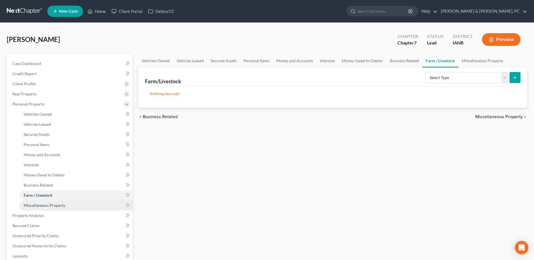
click at [60, 207] on span "Miscellaneous Property" at bounding box center [45, 205] width 42 height 5
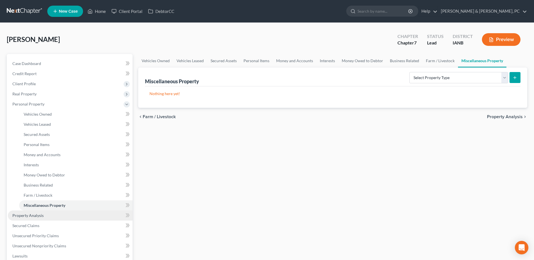
click at [58, 210] on link "Property Analysis" at bounding box center [70, 215] width 125 height 10
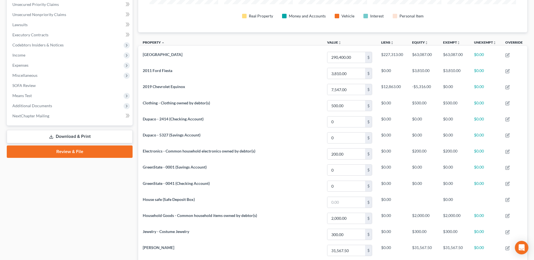
scroll to position [23, 0]
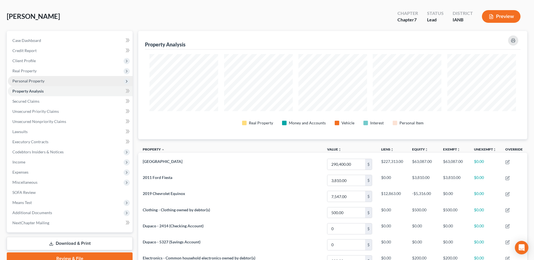
click at [33, 81] on span "Personal Property" at bounding box center [28, 80] width 32 height 5
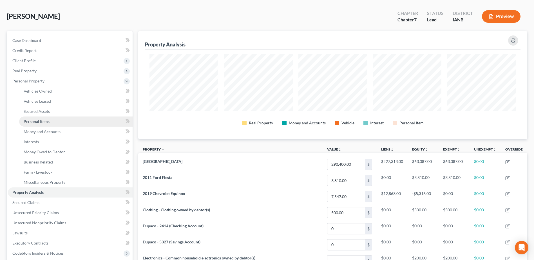
click at [43, 123] on span "Personal Items" at bounding box center [37, 121] width 26 height 5
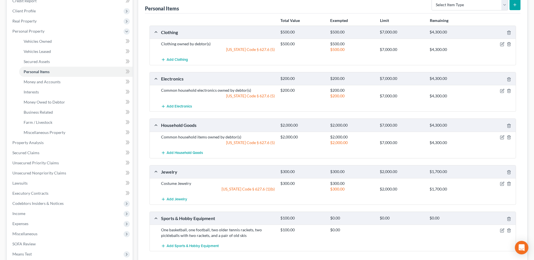
scroll to position [141, 0]
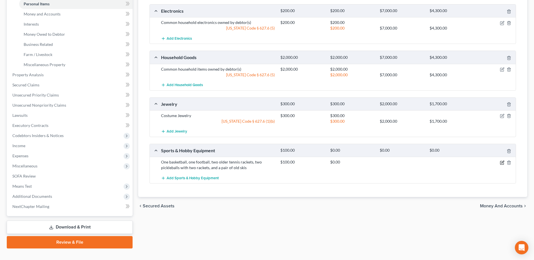
click at [501, 161] on icon "button" at bounding box center [502, 162] width 5 height 5
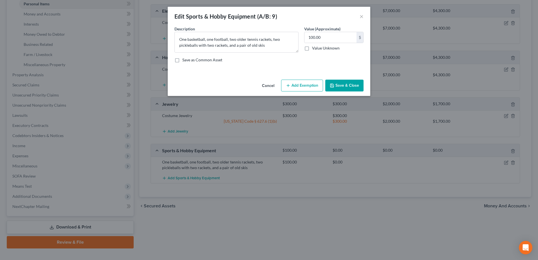
click at [305, 80] on button "Add Exemption" at bounding box center [302, 86] width 42 height 12
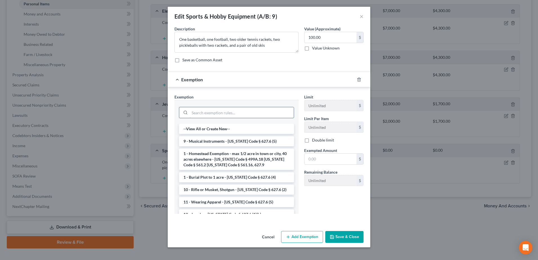
click at [228, 113] on input "search" at bounding box center [242, 112] width 104 height 11
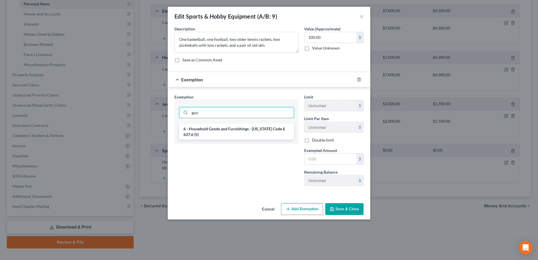
type input "goo"
click at [234, 122] on div "goo" at bounding box center [236, 112] width 124 height 24
click at [237, 128] on li "6 - Household Goods and Furnishings - [US_STATE] Code § 627.6 (5)" at bounding box center [236, 132] width 115 height 16
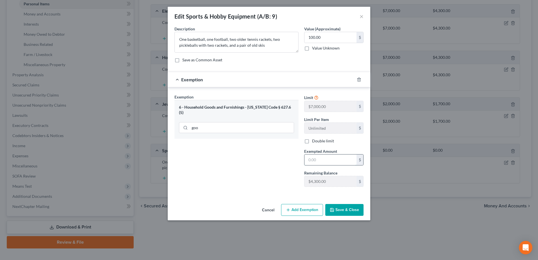
click at [327, 158] on input "text" at bounding box center [330, 159] width 52 height 11
type input "100"
drag, startPoint x: 340, startPoint y: 206, endPoint x: 322, endPoint y: 201, distance: 19.4
click at [341, 206] on button "Save & Close" at bounding box center [344, 210] width 38 height 12
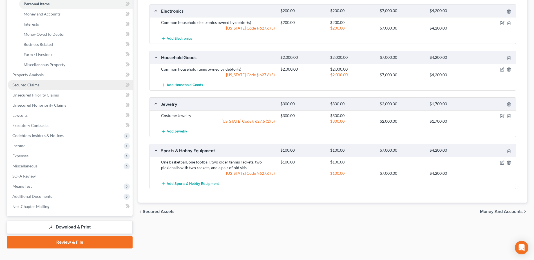
click at [39, 86] on span "Secured Claims" at bounding box center [25, 84] width 27 height 5
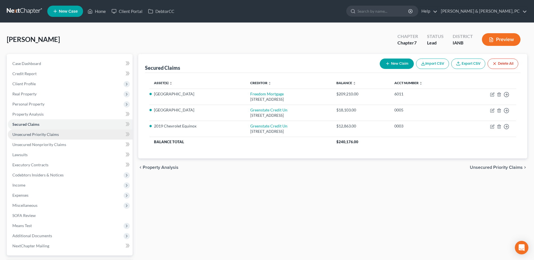
click at [51, 137] on link "Unsecured Priority Claims" at bounding box center [70, 134] width 125 height 10
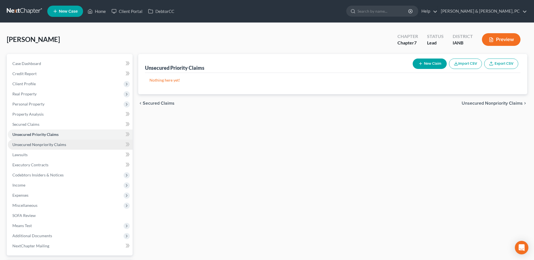
click at [52, 147] on link "Unsecured Nonpriority Claims" at bounding box center [70, 145] width 125 height 10
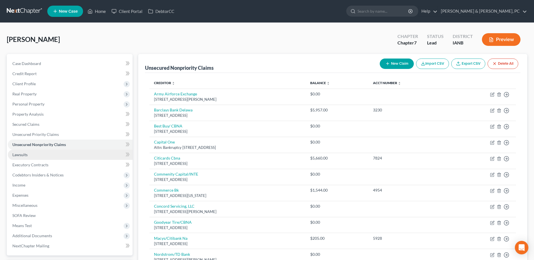
click at [48, 157] on link "Lawsuits" at bounding box center [70, 155] width 125 height 10
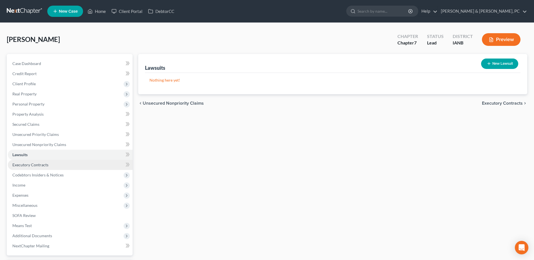
click at [46, 166] on span "Executory Contracts" at bounding box center [30, 164] width 36 height 5
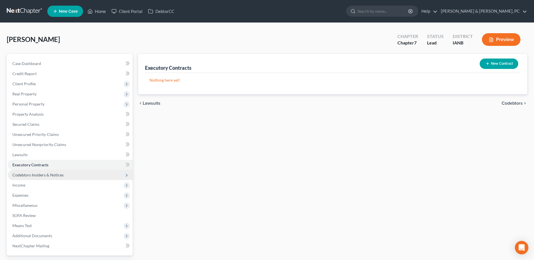
click at [49, 173] on span "Codebtors Insiders & Notices" at bounding box center [37, 174] width 51 height 5
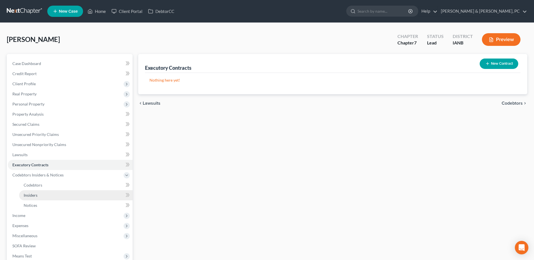
click at [39, 198] on link "Insiders" at bounding box center [75, 195] width 113 height 10
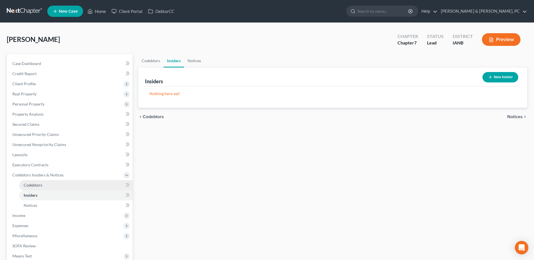
click at [43, 188] on link "Codebtors" at bounding box center [75, 185] width 113 height 10
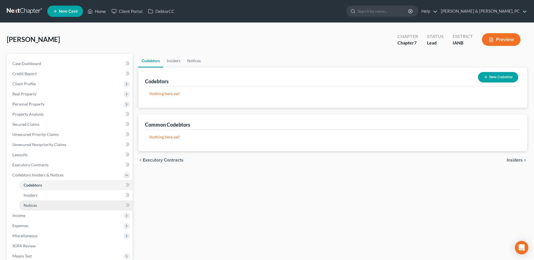
click at [40, 205] on link "Notices" at bounding box center [75, 205] width 113 height 10
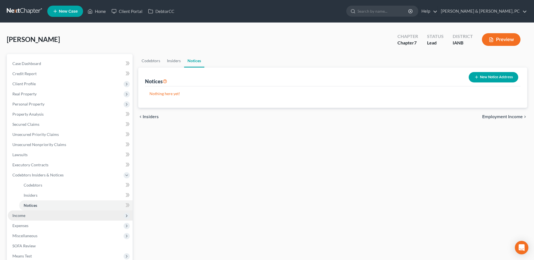
click at [34, 215] on span "Income" at bounding box center [70, 215] width 125 height 10
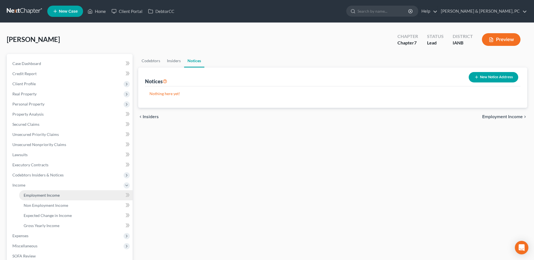
click at [35, 196] on span "Employment Income" at bounding box center [42, 195] width 36 height 5
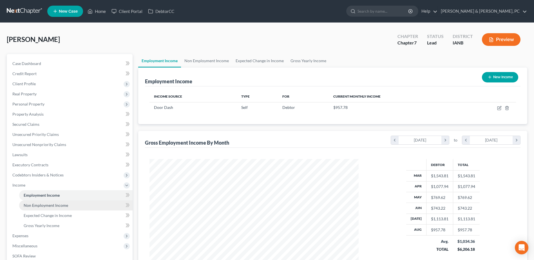
click at [36, 203] on span "Non Employment Income" at bounding box center [46, 205] width 44 height 5
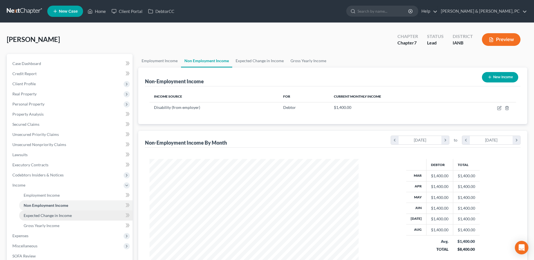
click at [39, 215] on span "Expected Change in Income" at bounding box center [48, 215] width 48 height 5
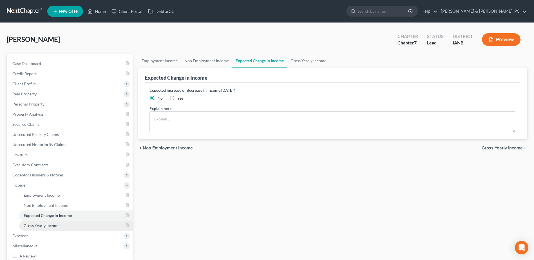
click at [41, 224] on span "Gross Yearly Income" at bounding box center [42, 225] width 36 height 5
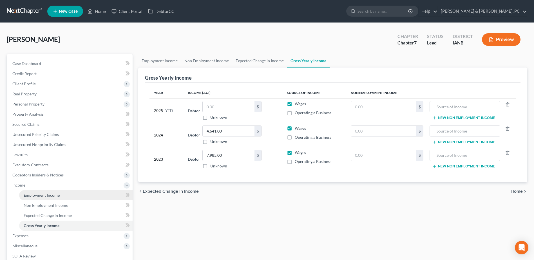
click at [35, 194] on span "Employment Income" at bounding box center [42, 195] width 36 height 5
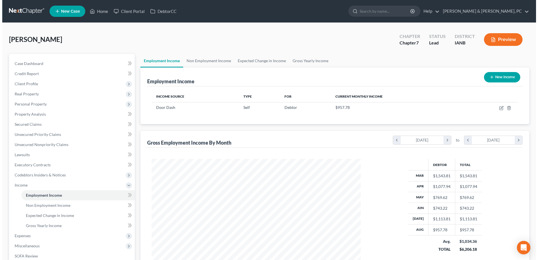
scroll to position [104, 220]
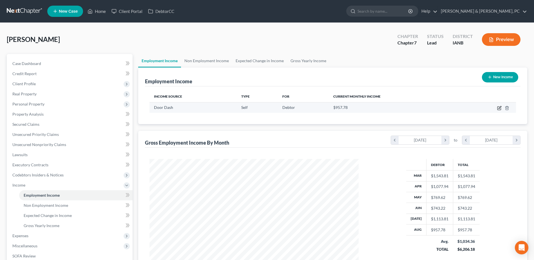
click at [501, 108] on icon "button" at bounding box center [499, 108] width 5 height 5
select select "1"
select select "0"
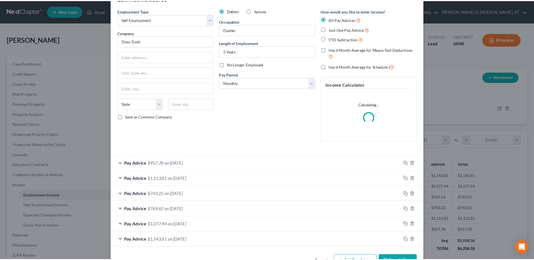
scroll to position [36, 0]
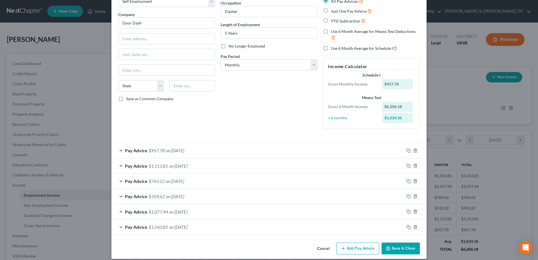
click at [327, 249] on button "Cancel" at bounding box center [323, 248] width 21 height 11
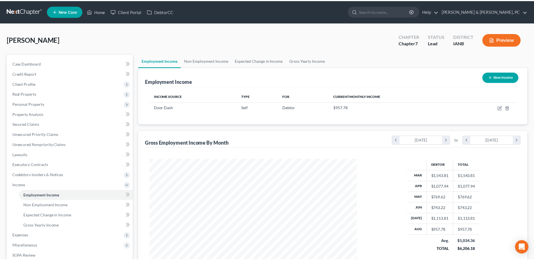
scroll to position [281245, 281129]
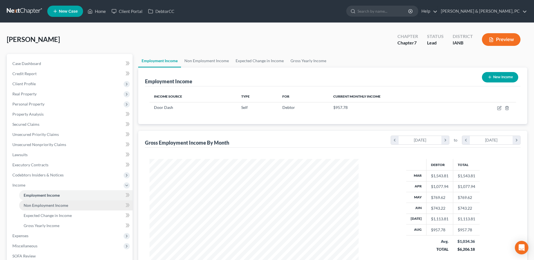
click at [77, 201] on link "Non Employment Income" at bounding box center [75, 205] width 113 height 10
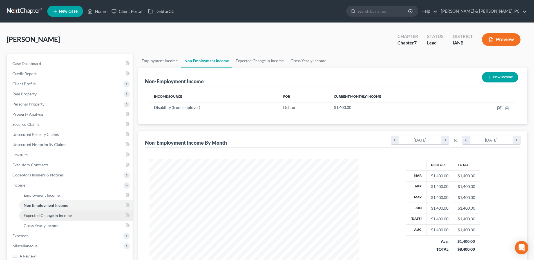
click at [75, 211] on link "Expected Change in Income" at bounding box center [75, 215] width 113 height 10
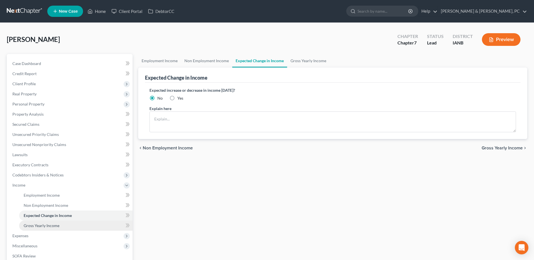
click at [78, 221] on link "Gross Yearly Income" at bounding box center [75, 226] width 113 height 10
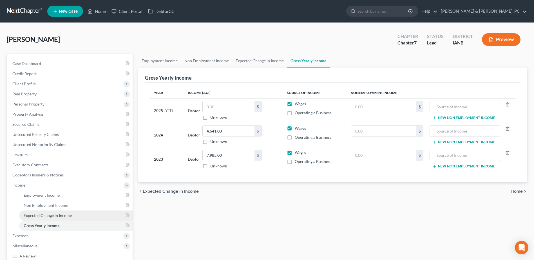
click at [73, 211] on link "Expected Change in Income" at bounding box center [75, 215] width 113 height 10
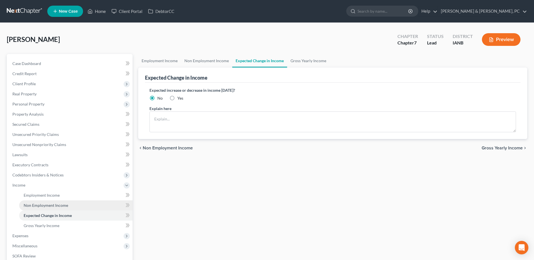
click at [71, 203] on link "Non Employment Income" at bounding box center [75, 205] width 113 height 10
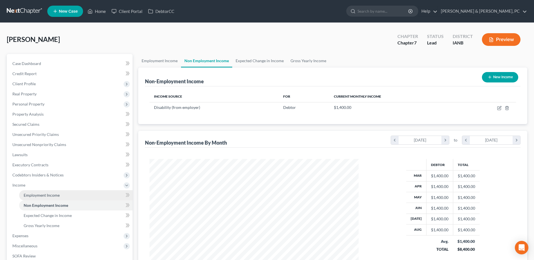
click at [71, 195] on link "Employment Income" at bounding box center [75, 195] width 113 height 10
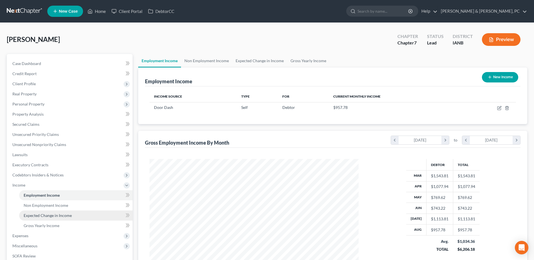
scroll to position [104, 220]
click at [64, 219] on link "Expected Change in Income" at bounding box center [75, 215] width 113 height 10
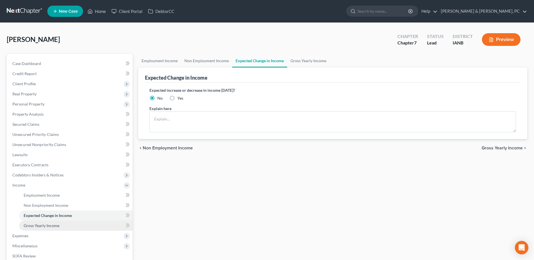
click at [64, 224] on link "Gross Yearly Income" at bounding box center [75, 226] width 113 height 10
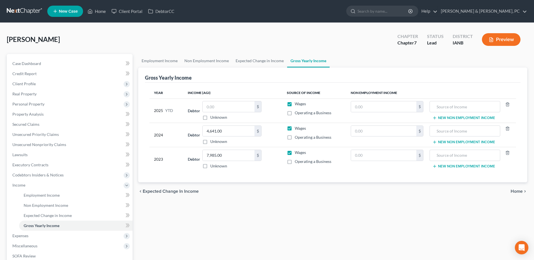
click at [210, 120] on label "Unknown" at bounding box center [218, 118] width 17 height 6
click at [212, 118] on input "Unknown" at bounding box center [214, 117] width 4 height 4
checkbox input "true"
type input "0.00"
click at [30, 234] on span "Expenses" at bounding box center [70, 236] width 125 height 10
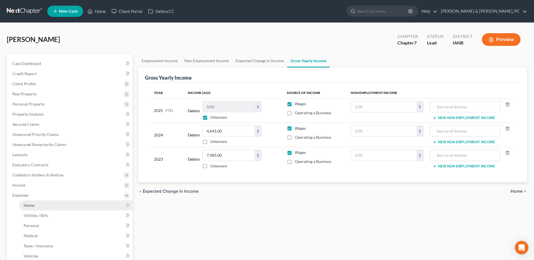
click at [40, 205] on link "Home" at bounding box center [75, 205] width 113 height 10
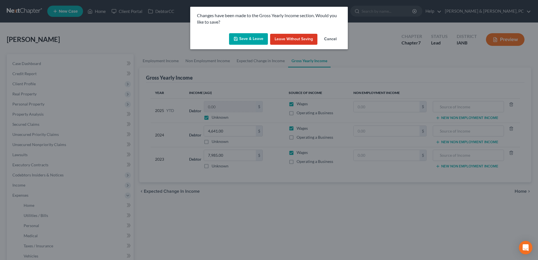
click at [241, 43] on button "Save & Leave" at bounding box center [248, 39] width 39 height 12
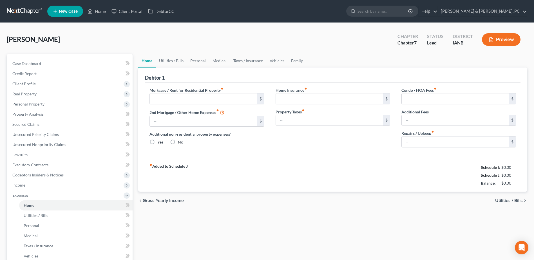
type input "1,442.00"
type input "400.00"
radio input "true"
type input "0.00"
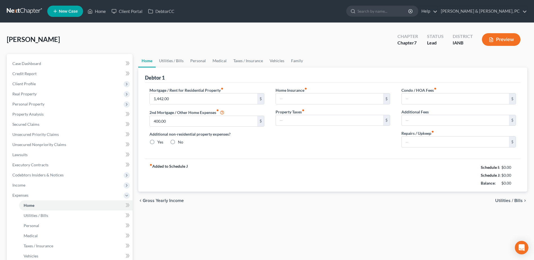
type input "0.00"
type input "75.00"
click at [46, 145] on span "Unsecured Nonpriority Claims" at bounding box center [39, 144] width 54 height 5
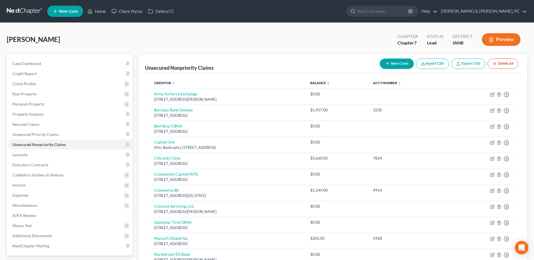
click at [404, 63] on button "New Claim" at bounding box center [397, 64] width 34 height 10
select select "0"
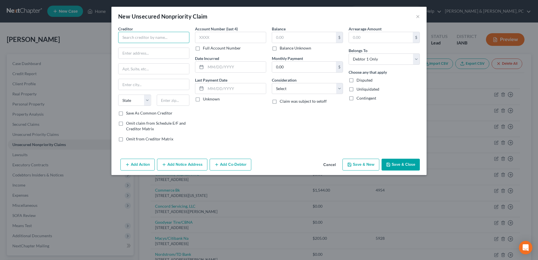
click at [132, 37] on input "text" at bounding box center [153, 37] width 71 height 11
type input "Syncb/ Care Credit"
type input "PO Box 71757"
click at [168, 104] on input "text" at bounding box center [173, 100] width 33 height 11
type input "19176"
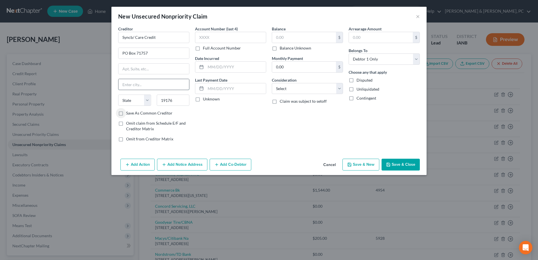
click at [174, 86] on input "text" at bounding box center [153, 84] width 71 height 11
type input "[GEOGRAPHIC_DATA]"
click at [389, 164] on icon "button" at bounding box center [388, 164] width 5 height 5
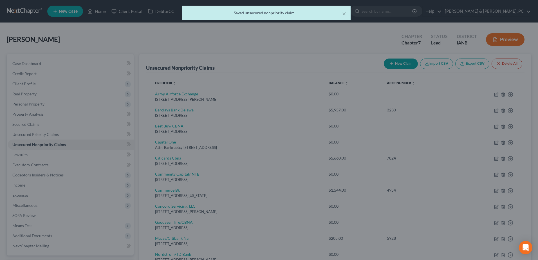
type input "0.00"
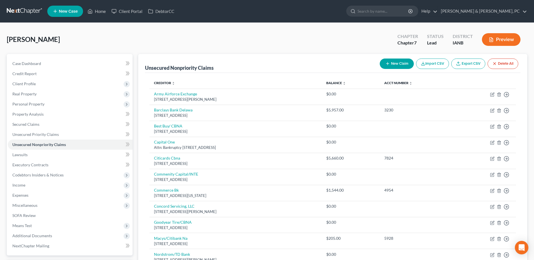
click at [400, 65] on button "New Claim" at bounding box center [397, 64] width 34 height 10
select select "0"
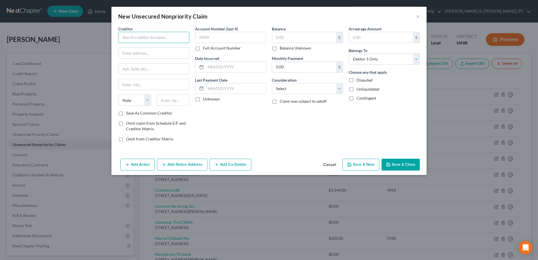
click at [151, 41] on input "text" at bounding box center [153, 37] width 71 height 11
click at [124, 39] on input "Lyncb/[PERSON_NAME]" at bounding box center [153, 37] width 71 height 11
type input "Syncb/[PERSON_NAME]"
click at [133, 50] on input "text" at bounding box center [153, 53] width 71 height 11
type input "PO Box 71729"
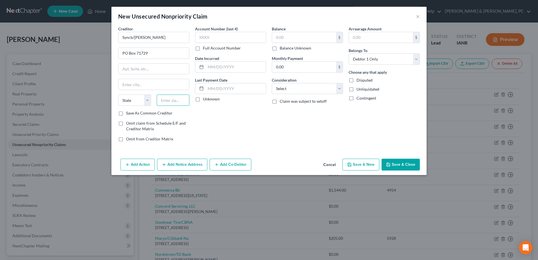
click at [168, 98] on input "text" at bounding box center [173, 100] width 33 height 11
type input "19176"
click at [165, 77] on div "Creditor * Syncb/[PERSON_NAME] PO Box 71729 State [US_STATE] AK AR AZ CA CO CT …" at bounding box center [153, 68] width 71 height 84
click at [161, 86] on input "text" at bounding box center [153, 84] width 71 height 11
type input "[GEOGRAPHIC_DATA]"
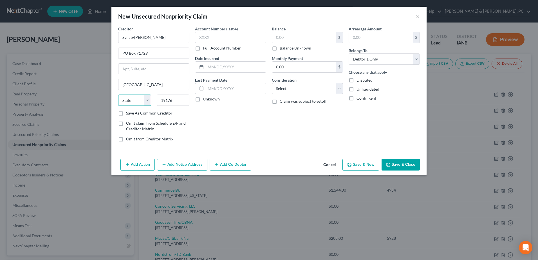
click at [129, 100] on select "State [US_STATE] AK AR AZ CA CO CT DE DC [GEOGRAPHIC_DATA] [GEOGRAPHIC_DATA] GU…" at bounding box center [134, 100] width 33 height 11
select select "39"
click at [118, 95] on select "State [US_STATE] AK AR AZ CA CO CT DE DC [GEOGRAPHIC_DATA] [GEOGRAPHIC_DATA] GU…" at bounding box center [134, 100] width 33 height 11
click at [409, 159] on button "Save & Close" at bounding box center [401, 165] width 38 height 12
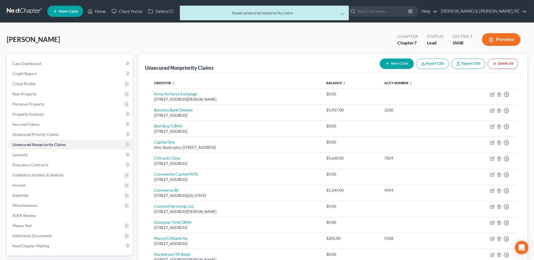
scroll to position [130, 0]
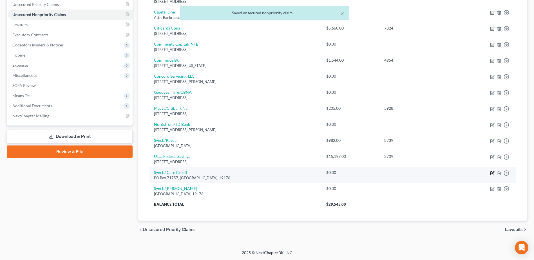
click at [493, 171] on icon "button" at bounding box center [492, 173] width 5 height 5
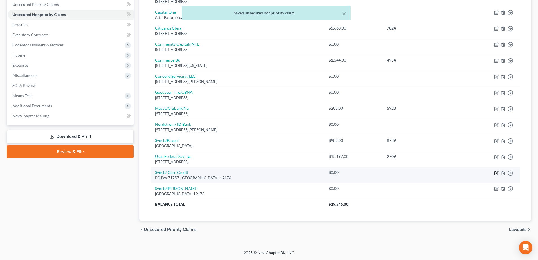
select select "0"
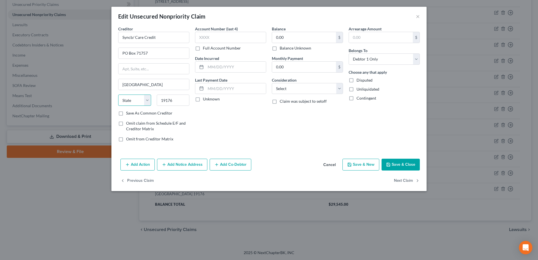
click at [149, 102] on select "State [US_STATE] AK AR AZ CA CO CT DE DC [GEOGRAPHIC_DATA] [GEOGRAPHIC_DATA] GU…" at bounding box center [134, 100] width 33 height 11
select select "39"
click at [118, 95] on select "State [US_STATE] AK AR AZ CA CO CT DE DC [GEOGRAPHIC_DATA] [GEOGRAPHIC_DATA] GU…" at bounding box center [134, 100] width 33 height 11
click at [410, 169] on button "Save & Close" at bounding box center [401, 165] width 38 height 12
type input "0"
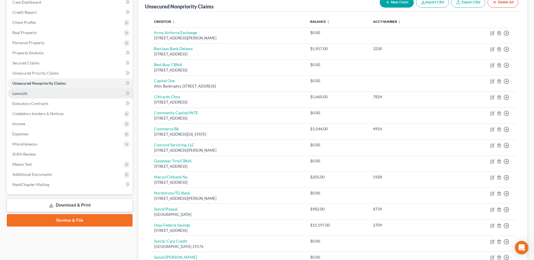
scroll to position [46, 0]
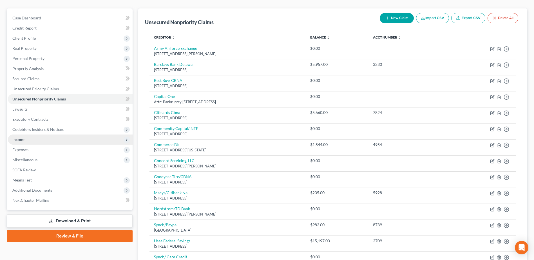
click at [25, 139] on span "Income" at bounding box center [18, 139] width 13 height 5
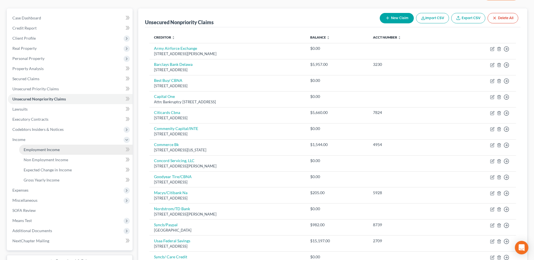
click at [34, 149] on span "Employment Income" at bounding box center [42, 149] width 36 height 5
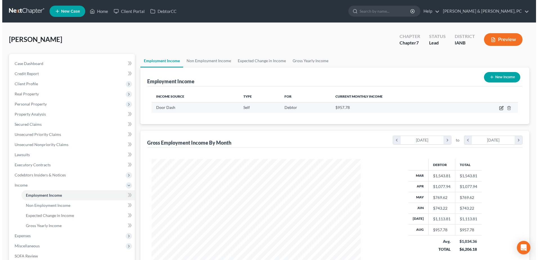
scroll to position [104, 220]
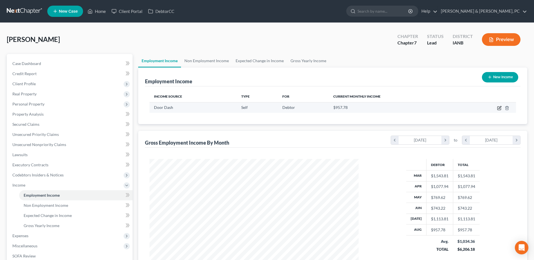
click at [498, 107] on icon "button" at bounding box center [499, 108] width 5 height 5
select select "1"
select select "0"
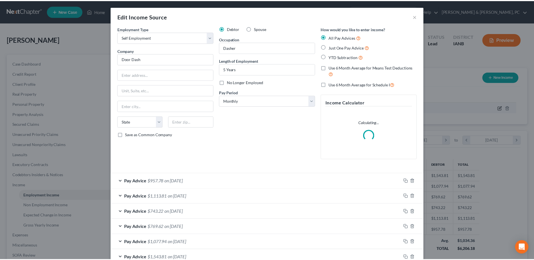
scroll to position [105, 222]
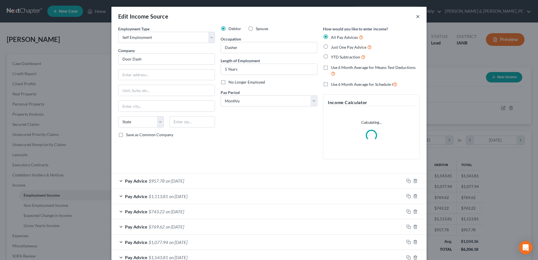
click at [416, 15] on button "×" at bounding box center [418, 16] width 4 height 7
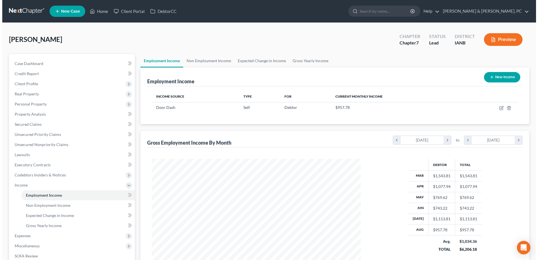
scroll to position [104, 220]
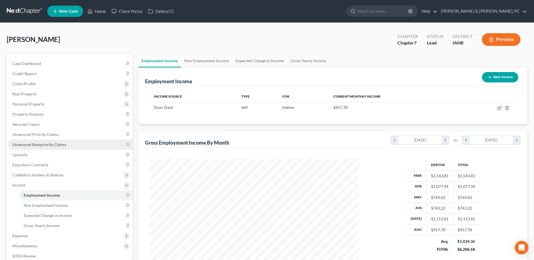
drag, startPoint x: 61, startPoint y: 141, endPoint x: 80, endPoint y: 141, distance: 19.7
click at [61, 141] on link "Unsecured Nonpriority Claims" at bounding box center [70, 145] width 125 height 10
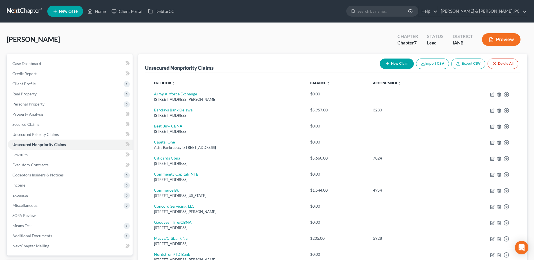
click at [401, 64] on button "New Claim" at bounding box center [397, 64] width 34 height 10
select select "0"
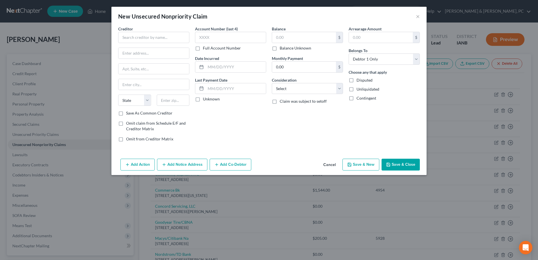
click at [152, 43] on div "Creditor * State [US_STATE] AK AR AZ CA CO [GEOGRAPHIC_DATA] DE DC [GEOGRAPHIC_…" at bounding box center [153, 68] width 71 height 84
click at [154, 40] on input "text" at bounding box center [153, 37] width 71 height 11
paste input "Internal Revenue Service Centralized Insolvency Operations"
type input "Internal Revenue Service Centralized Insolvency Operations"
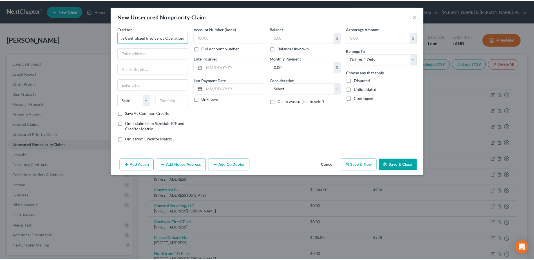
scroll to position [0, 0]
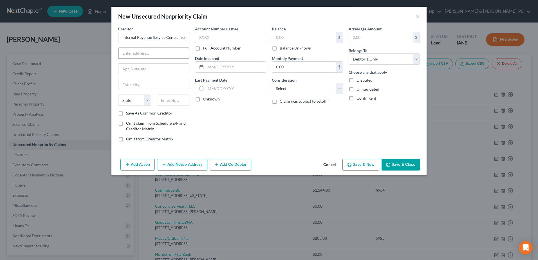
click at [169, 53] on input "text" at bounding box center [153, 53] width 71 height 11
paste input "P.O. Box 7346"
type input "P.O. Box 7346"
click at [178, 109] on div "State [US_STATE] AK AR AZ CA CO CT DE DC [GEOGRAPHIC_DATA] [GEOGRAPHIC_DATA] GU…" at bounding box center [153, 103] width 77 height 16
click at [179, 102] on input "text" at bounding box center [173, 100] width 33 height 11
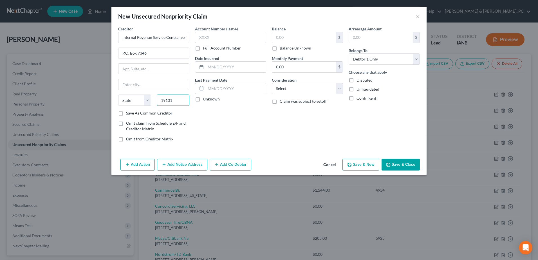
type input "19101"
type input "[GEOGRAPHIC_DATA]"
select select "39"
click at [285, 38] on input "text" at bounding box center [304, 37] width 64 height 11
type input "3,000"
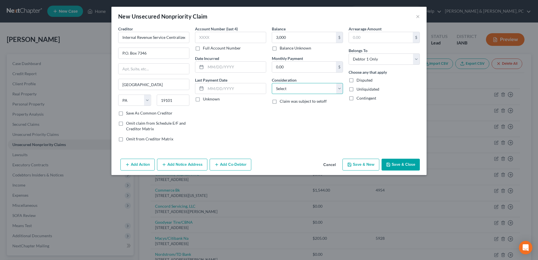
click at [291, 87] on select "Select Cable / Satellite Services Collection Agency Credit Card Debt Debt Couns…" at bounding box center [307, 88] width 71 height 11
select select "7"
click at [272, 83] on select "Select Cable / Satellite Services Collection Agency Credit Card Debt Debt Couns…" at bounding box center [307, 88] width 71 height 11
click at [405, 165] on button "Save & Close" at bounding box center [401, 165] width 38 height 12
